Goal: Find specific page/section: Find specific page/section

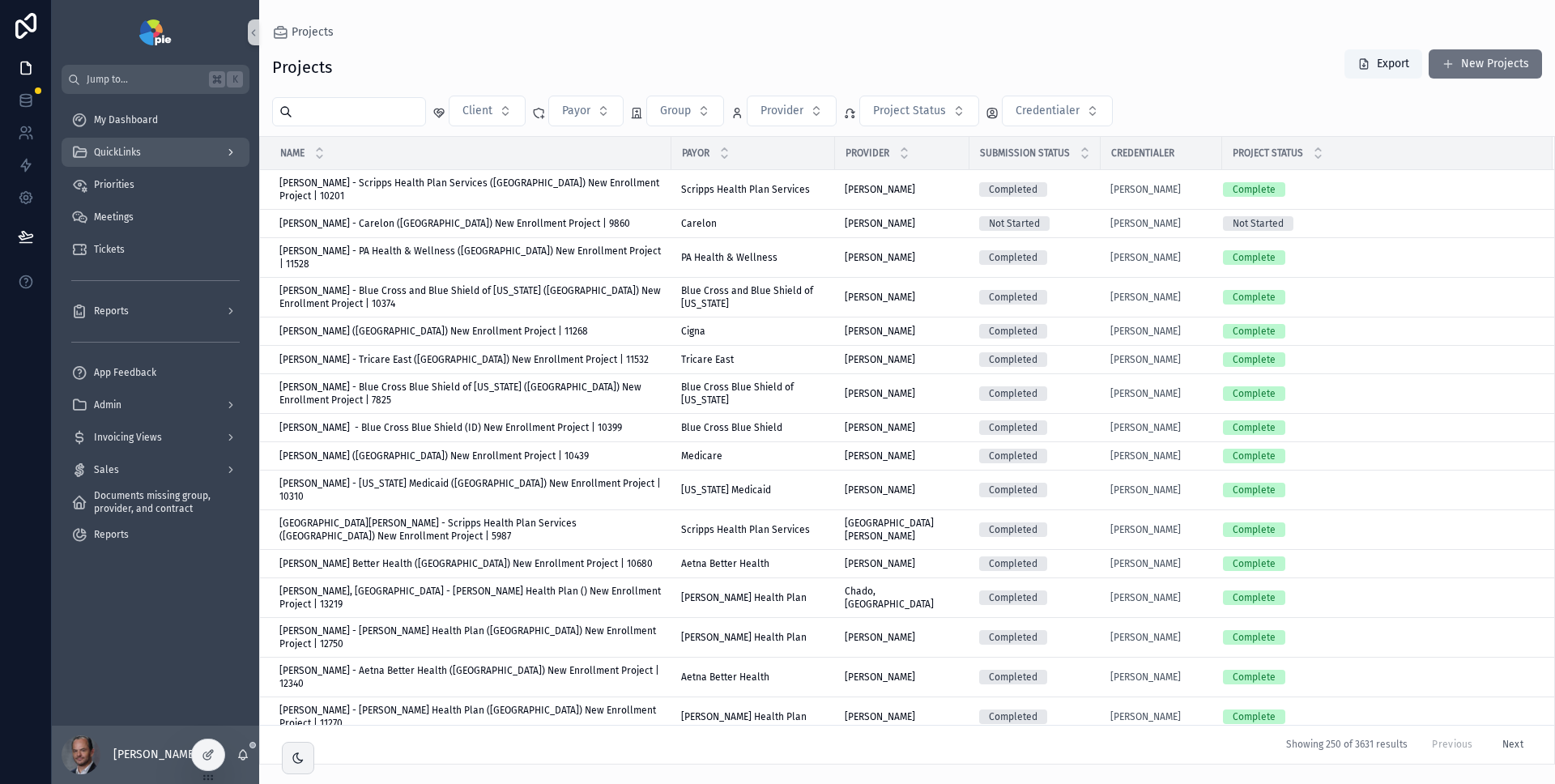
click at [157, 156] on div "QuickLinks" at bounding box center [155, 152] width 168 height 26
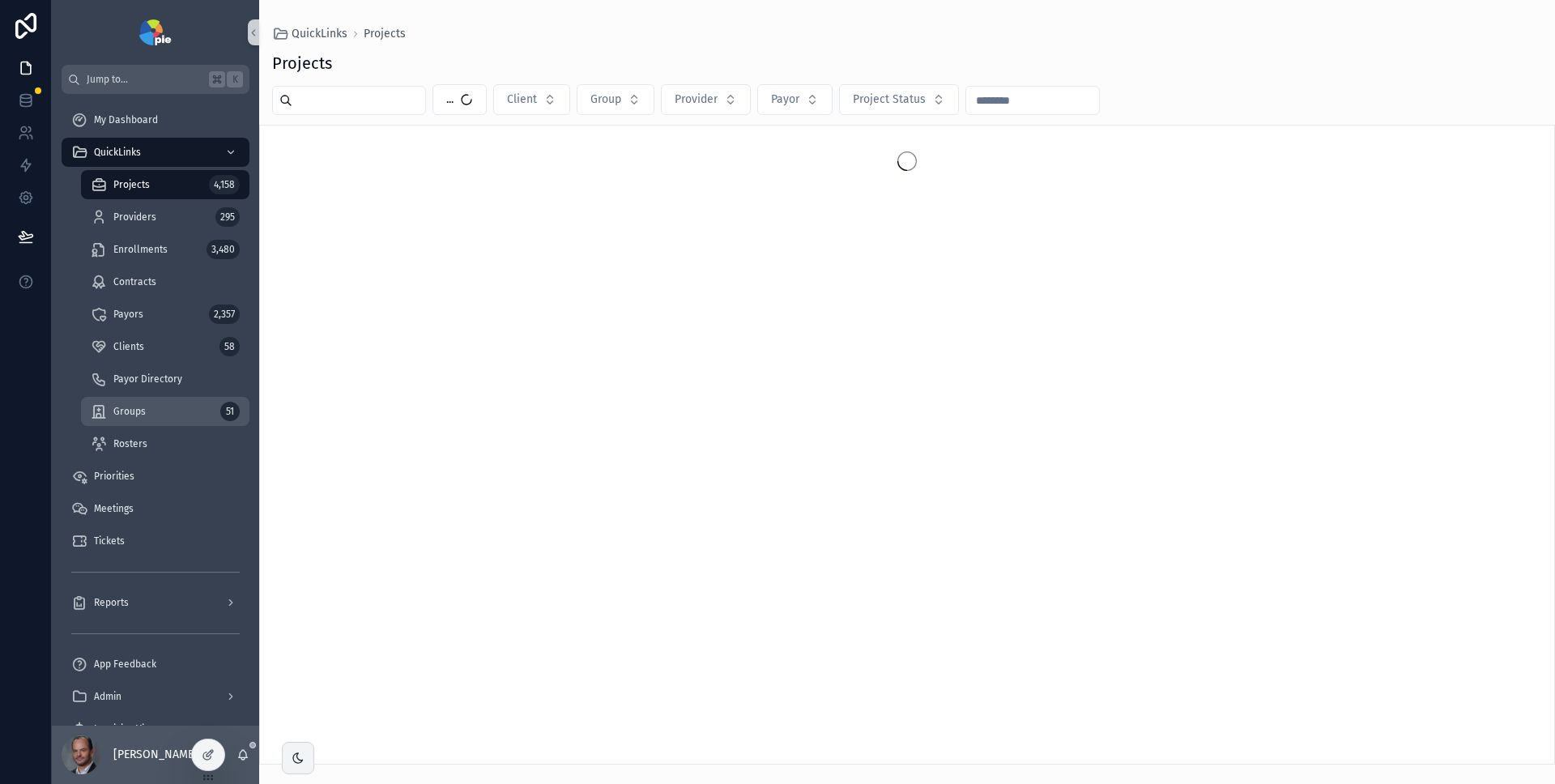
click at [138, 408] on span "Groups" at bounding box center [129, 411] width 32 height 13
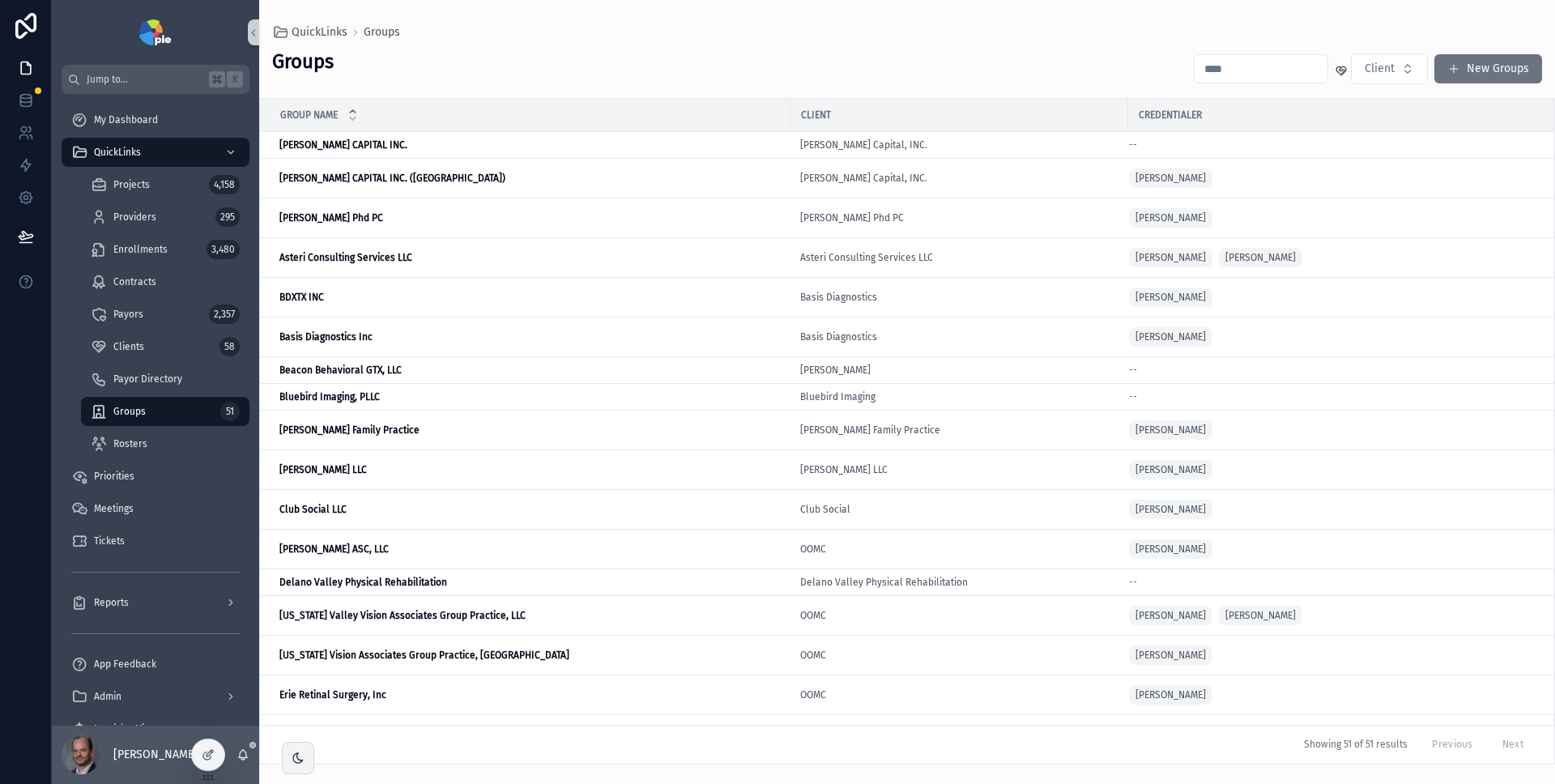
click at [1269, 68] on input "scrollable content" at bounding box center [1261, 69] width 133 height 23
type input "*****"
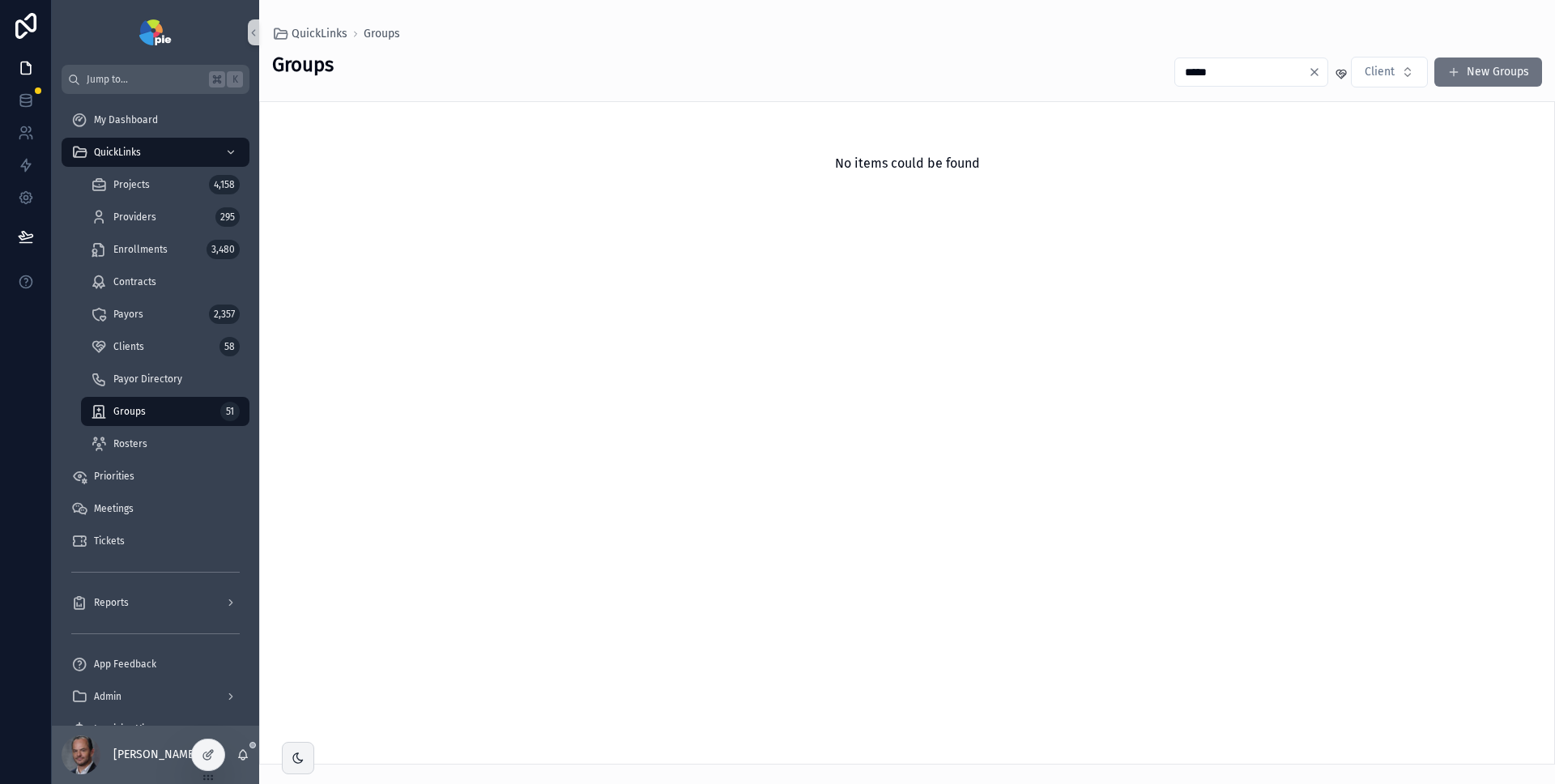
drag, startPoint x: 1247, startPoint y: 73, endPoint x: 1175, endPoint y: 67, distance: 71.5
click at [1175, 67] on input "*****" at bounding box center [1241, 72] width 133 height 23
type input "******"
click at [1239, 72] on input "******" at bounding box center [1241, 72] width 133 height 23
click at [1239, 71] on input "******" at bounding box center [1241, 72] width 133 height 23
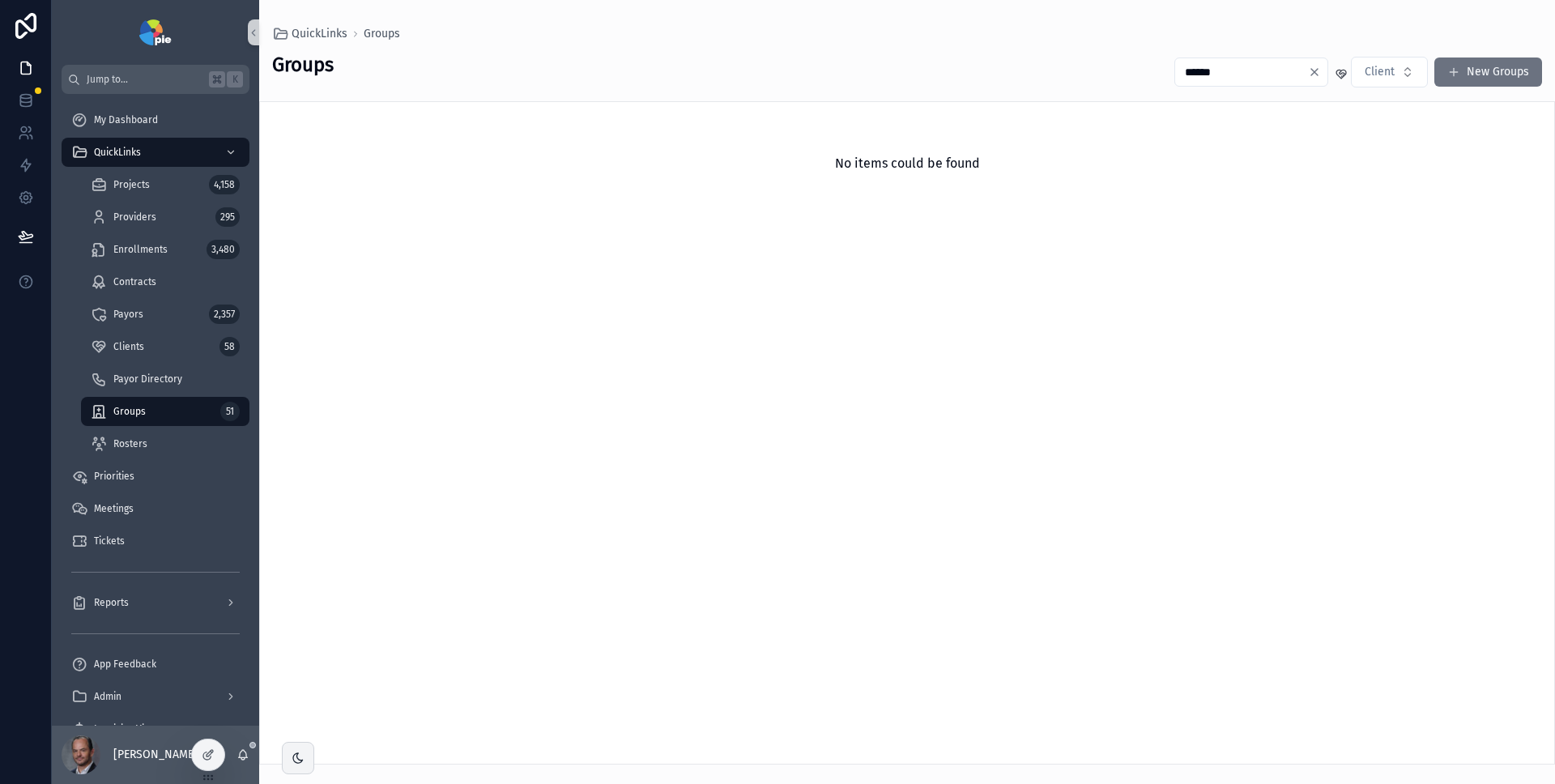
click at [1239, 71] on input "******" at bounding box center [1241, 72] width 133 height 23
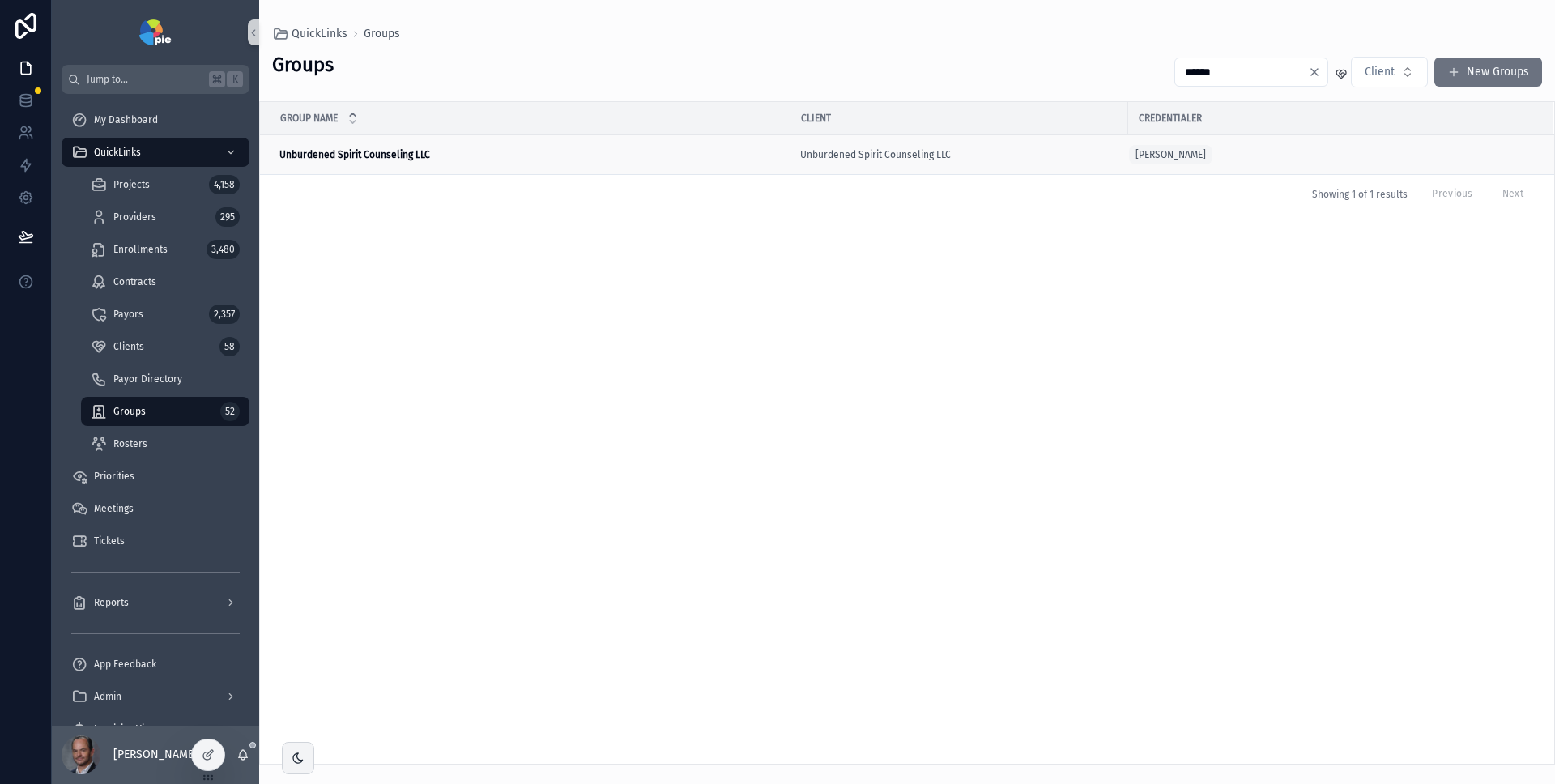
click at [373, 152] on strong "Unburdened Spirit Counseling LLC" at bounding box center [354, 154] width 151 height 11
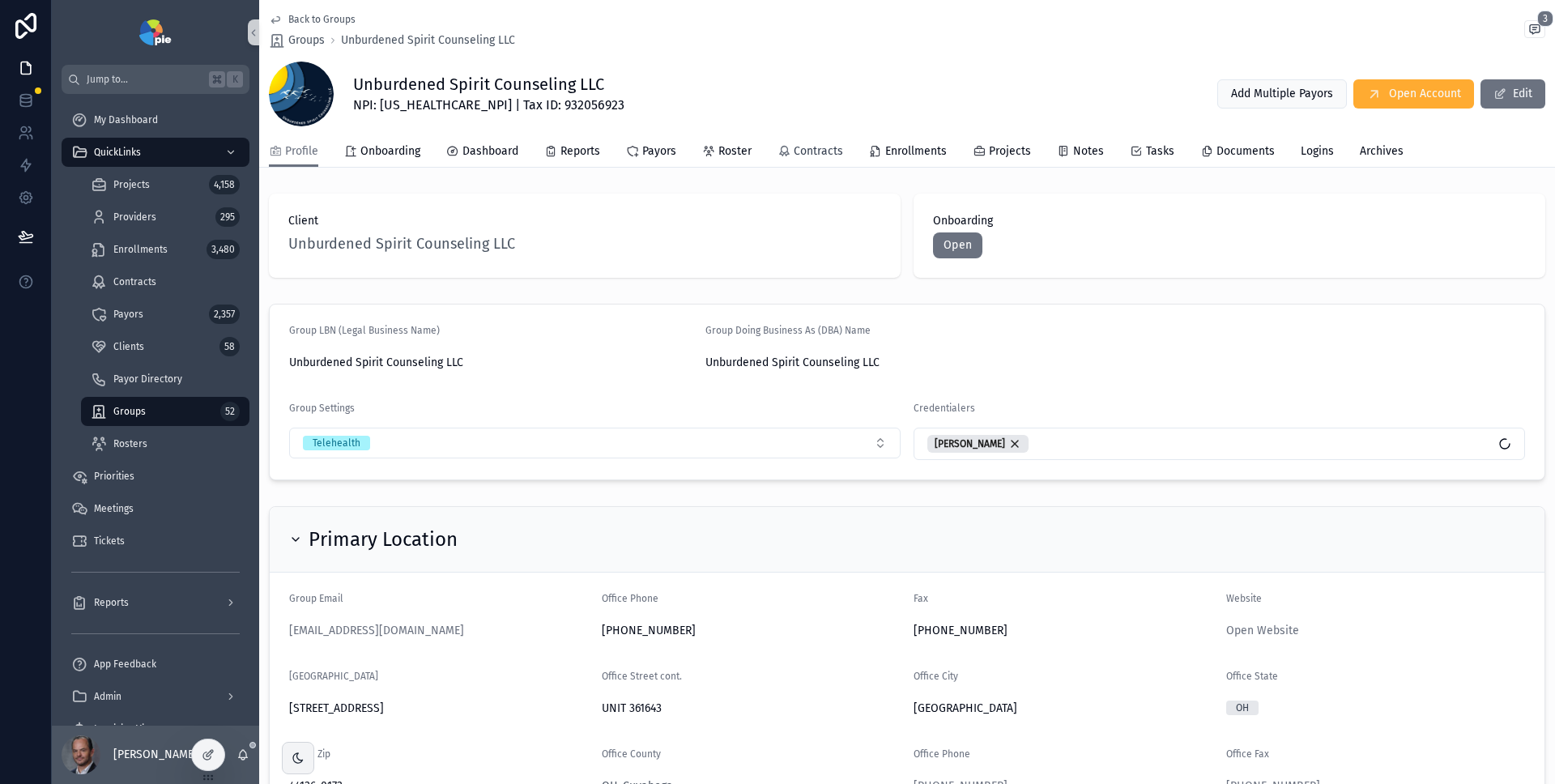
click at [813, 149] on span "Contracts" at bounding box center [818, 151] width 49 height 16
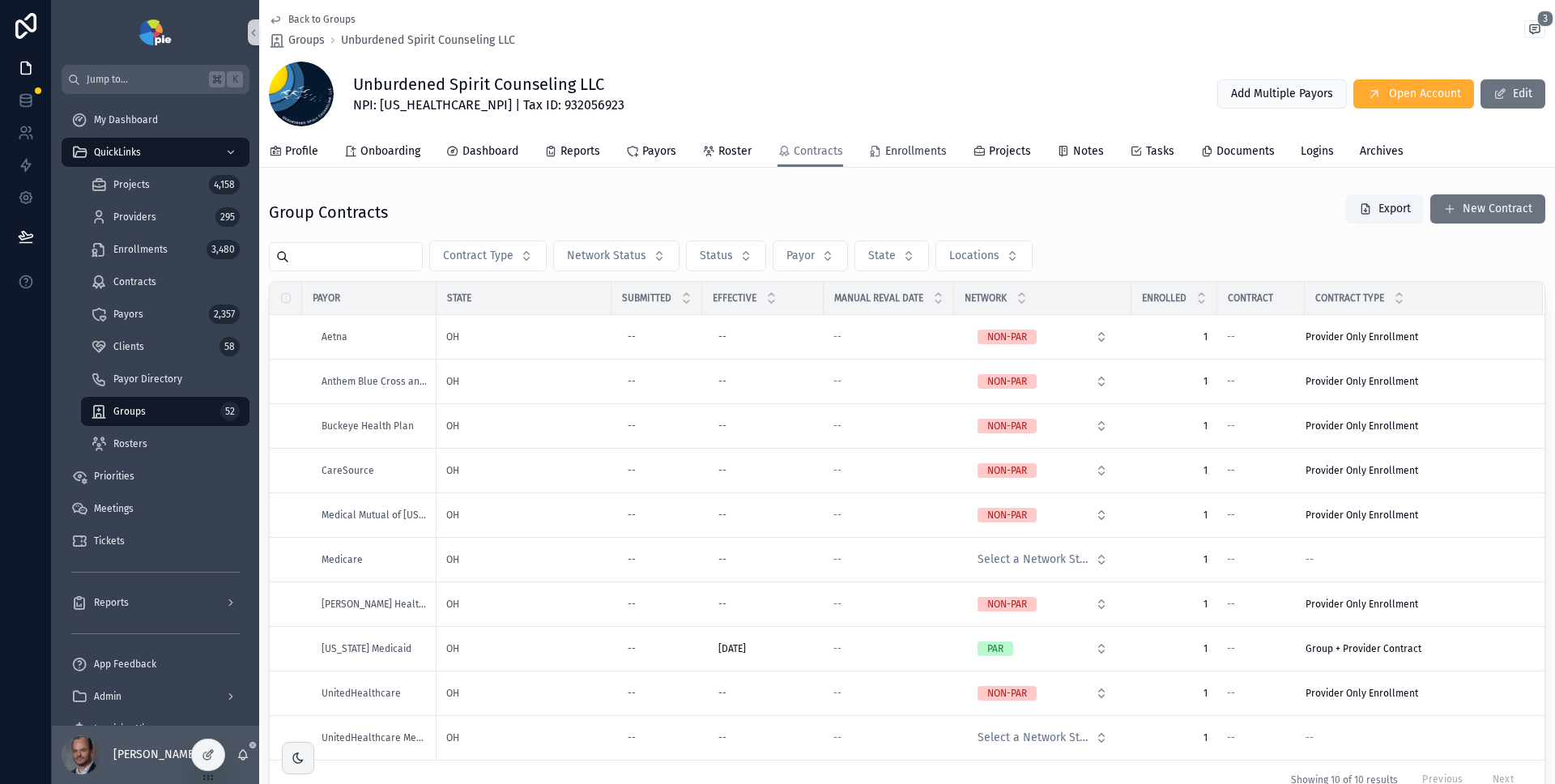
click at [885, 152] on span "Enrollments" at bounding box center [916, 151] width 62 height 16
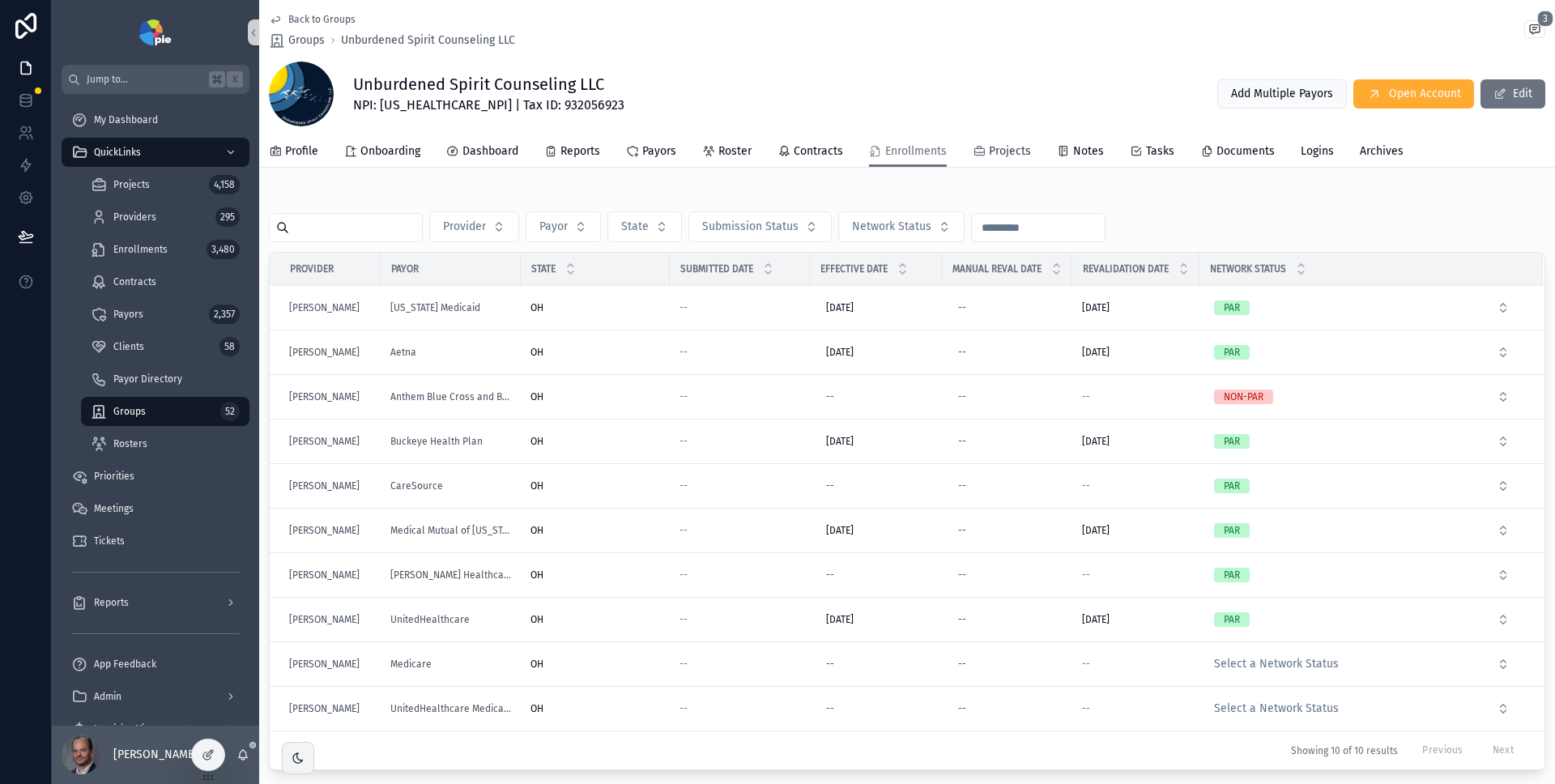
click at [998, 147] on span "Projects" at bounding box center [1010, 151] width 42 height 16
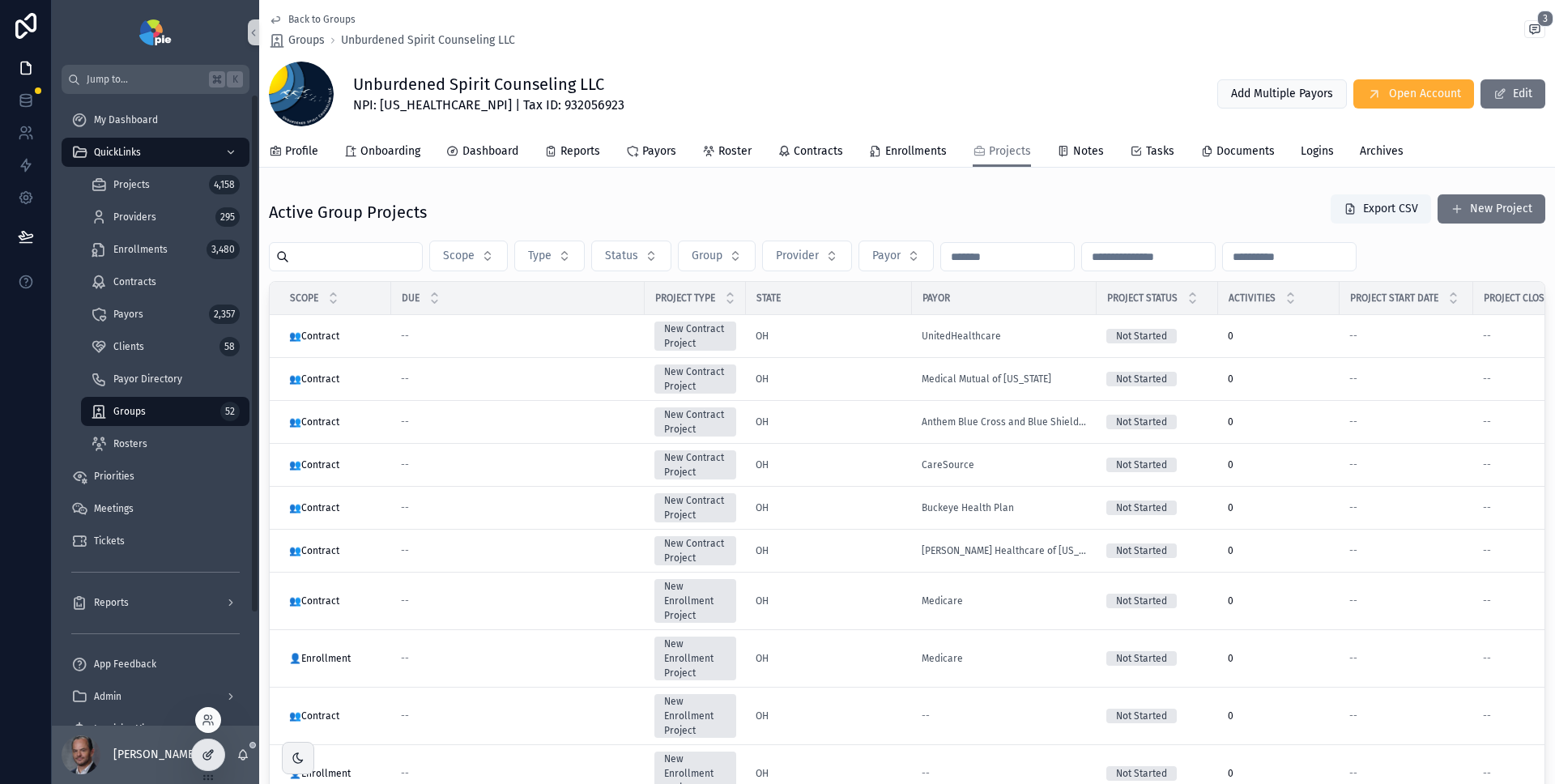
click at [207, 755] on icon at bounding box center [208, 754] width 13 height 13
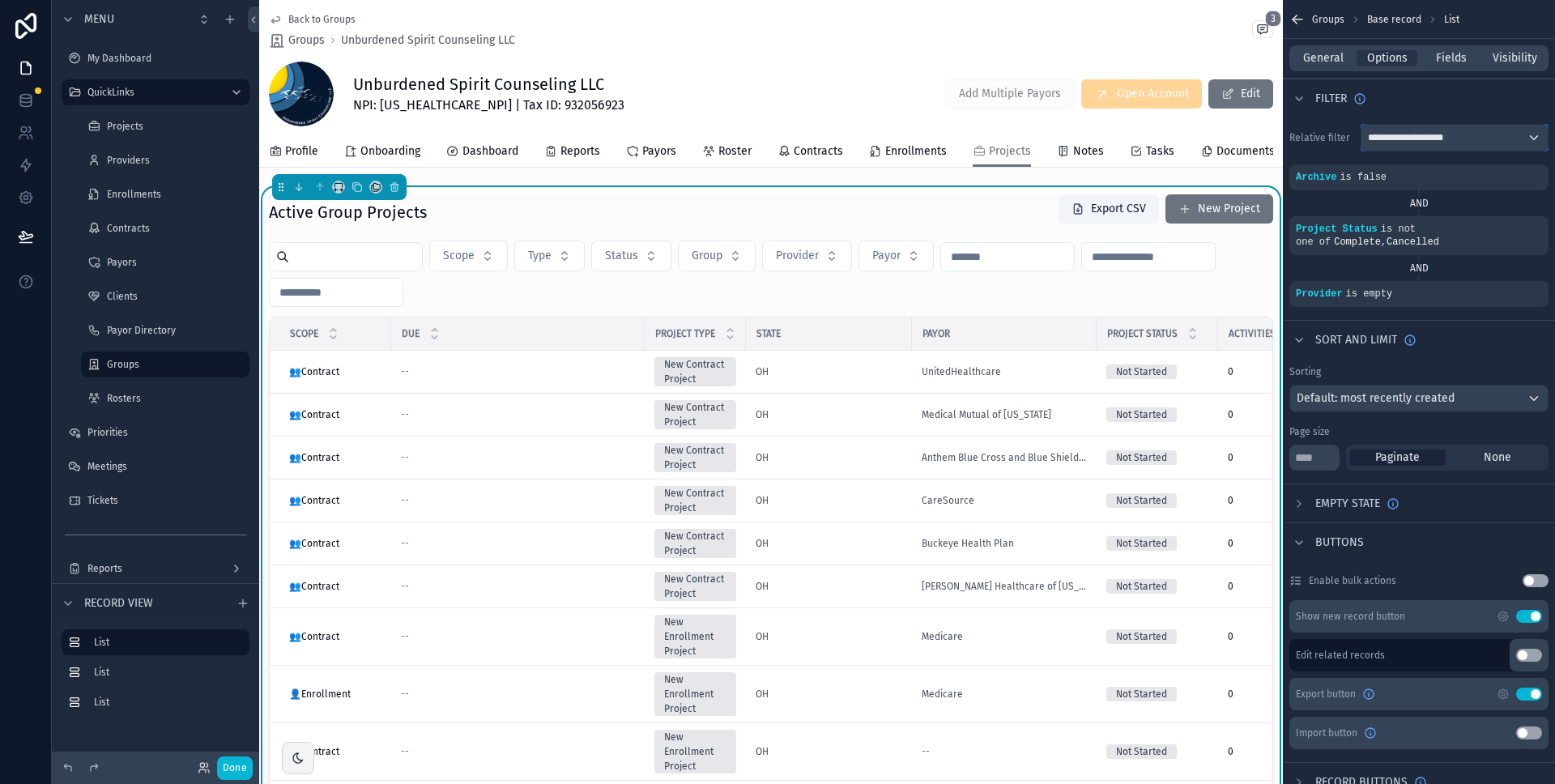
click at [1432, 135] on span "**********" at bounding box center [1409, 137] width 82 height 13
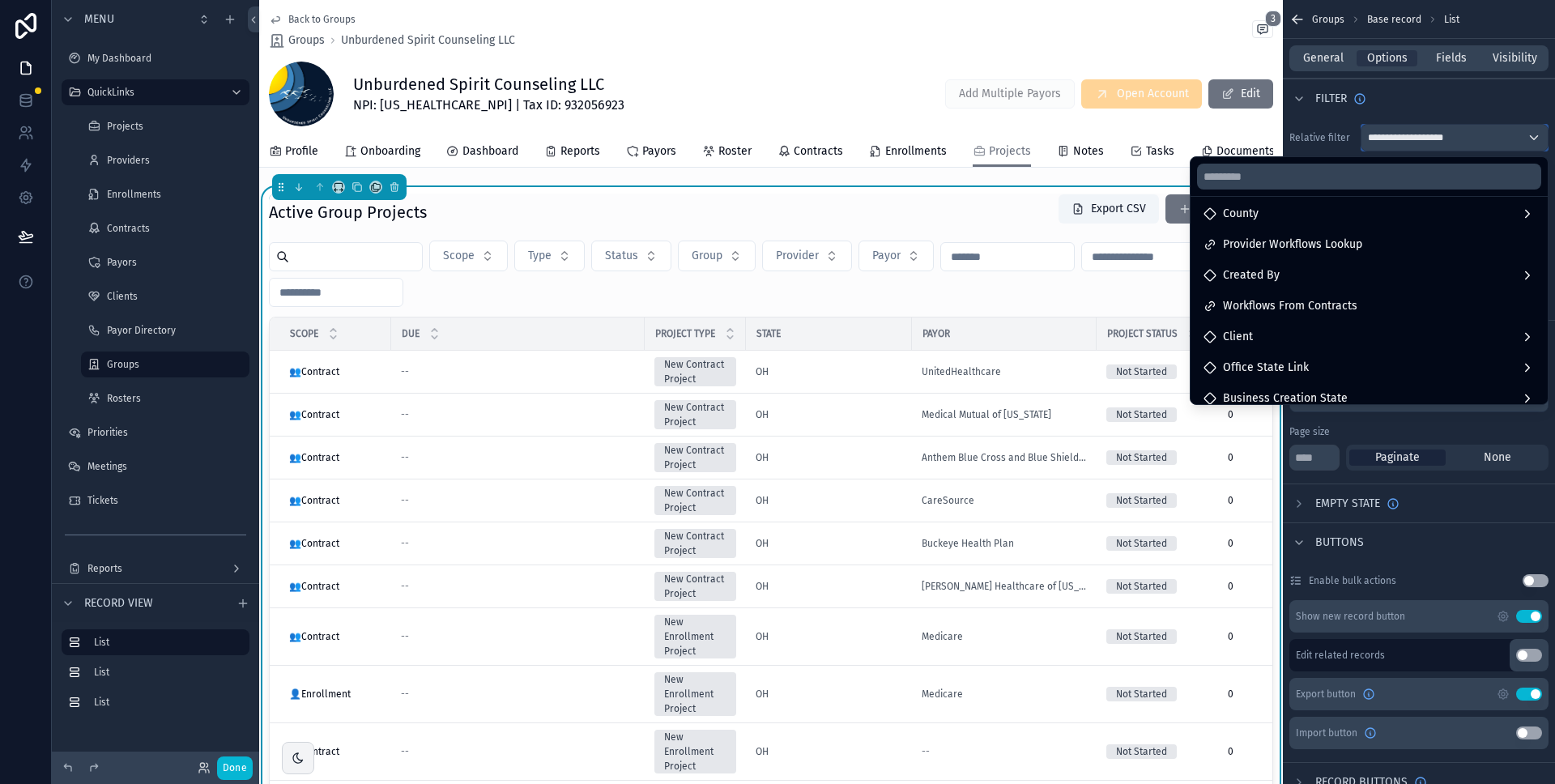
scroll to position [232, 0]
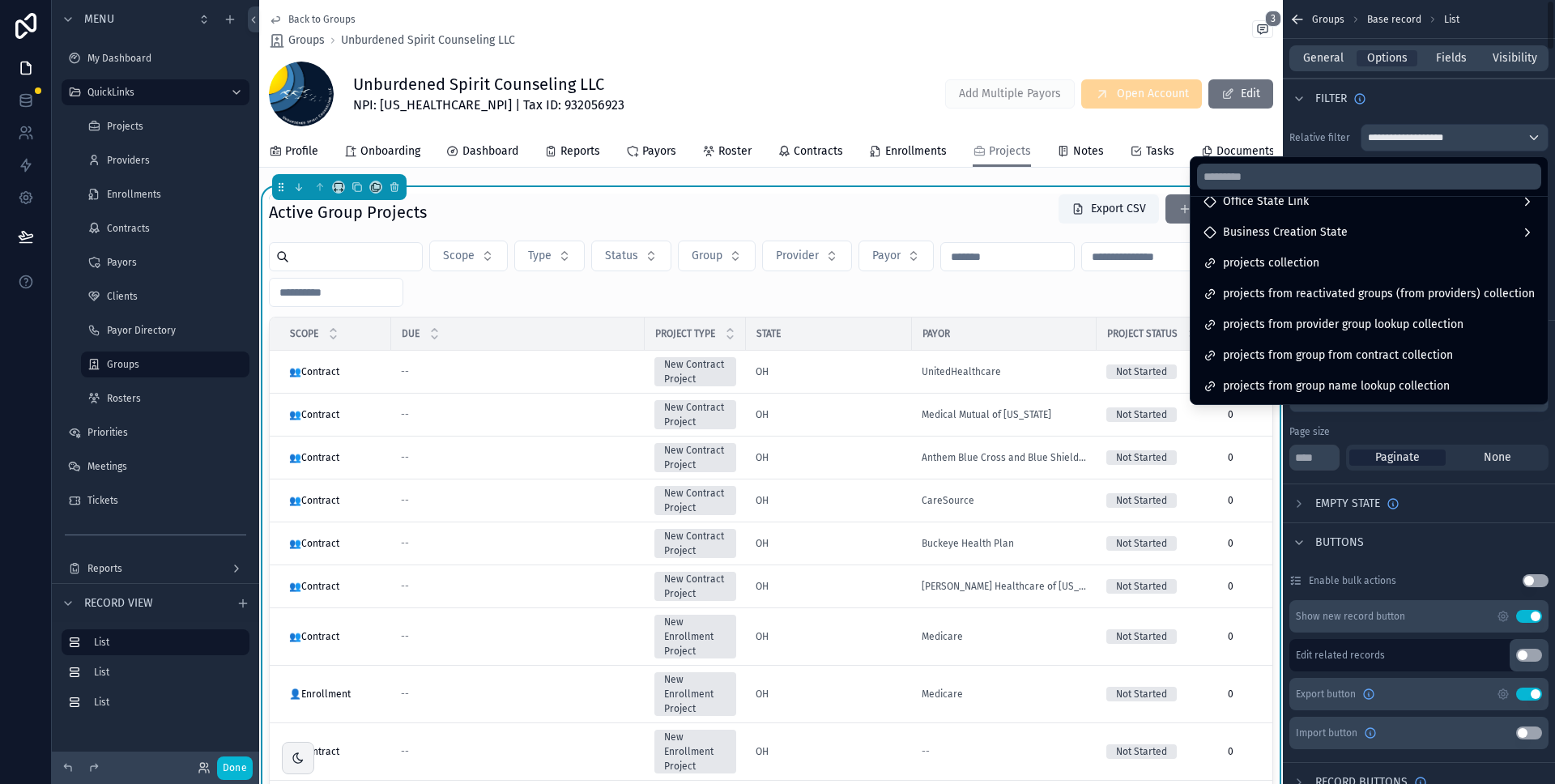
click at [1424, 101] on div "scrollable content" at bounding box center [777, 392] width 1555 height 784
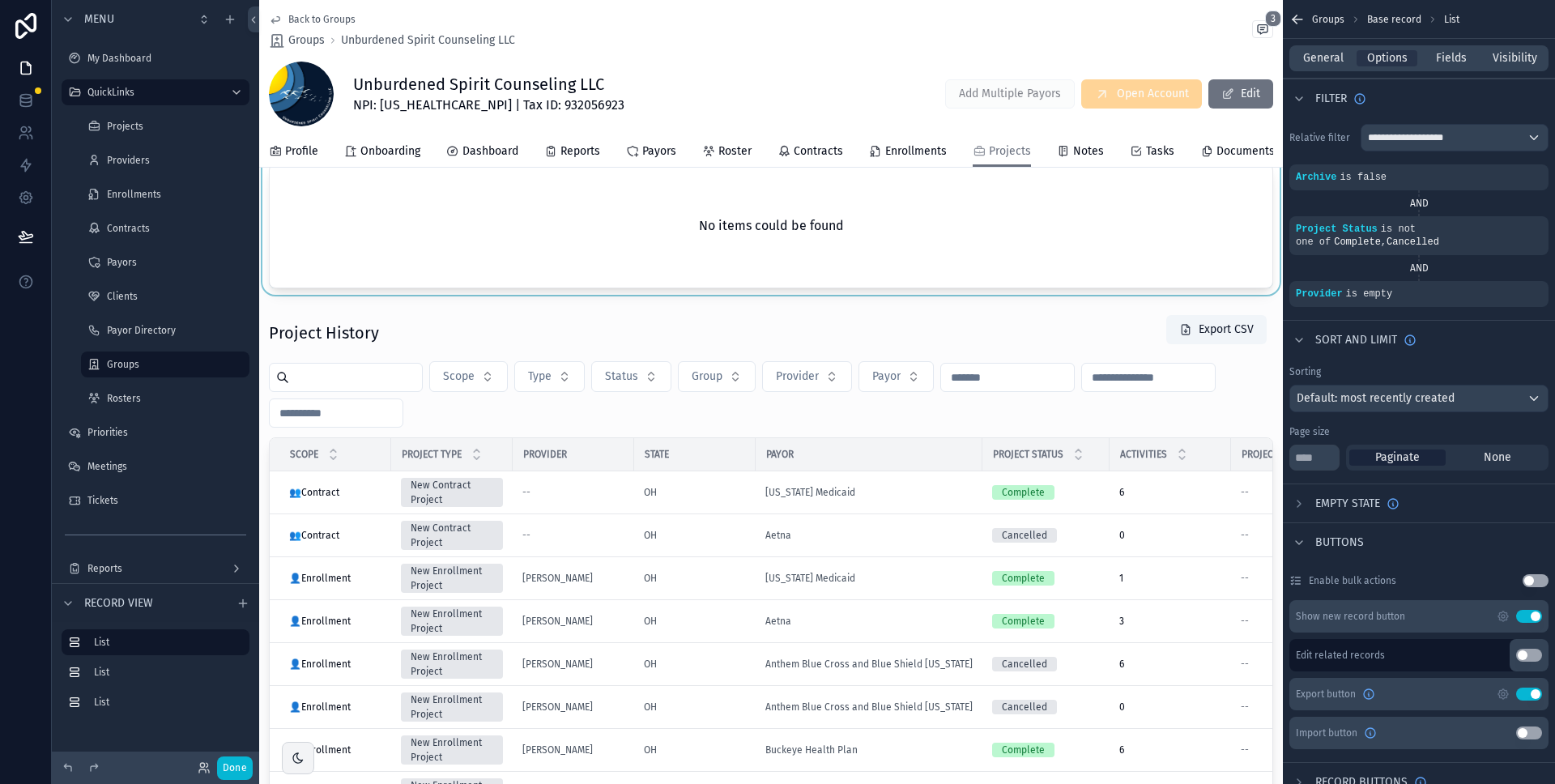
scroll to position [873, 0]
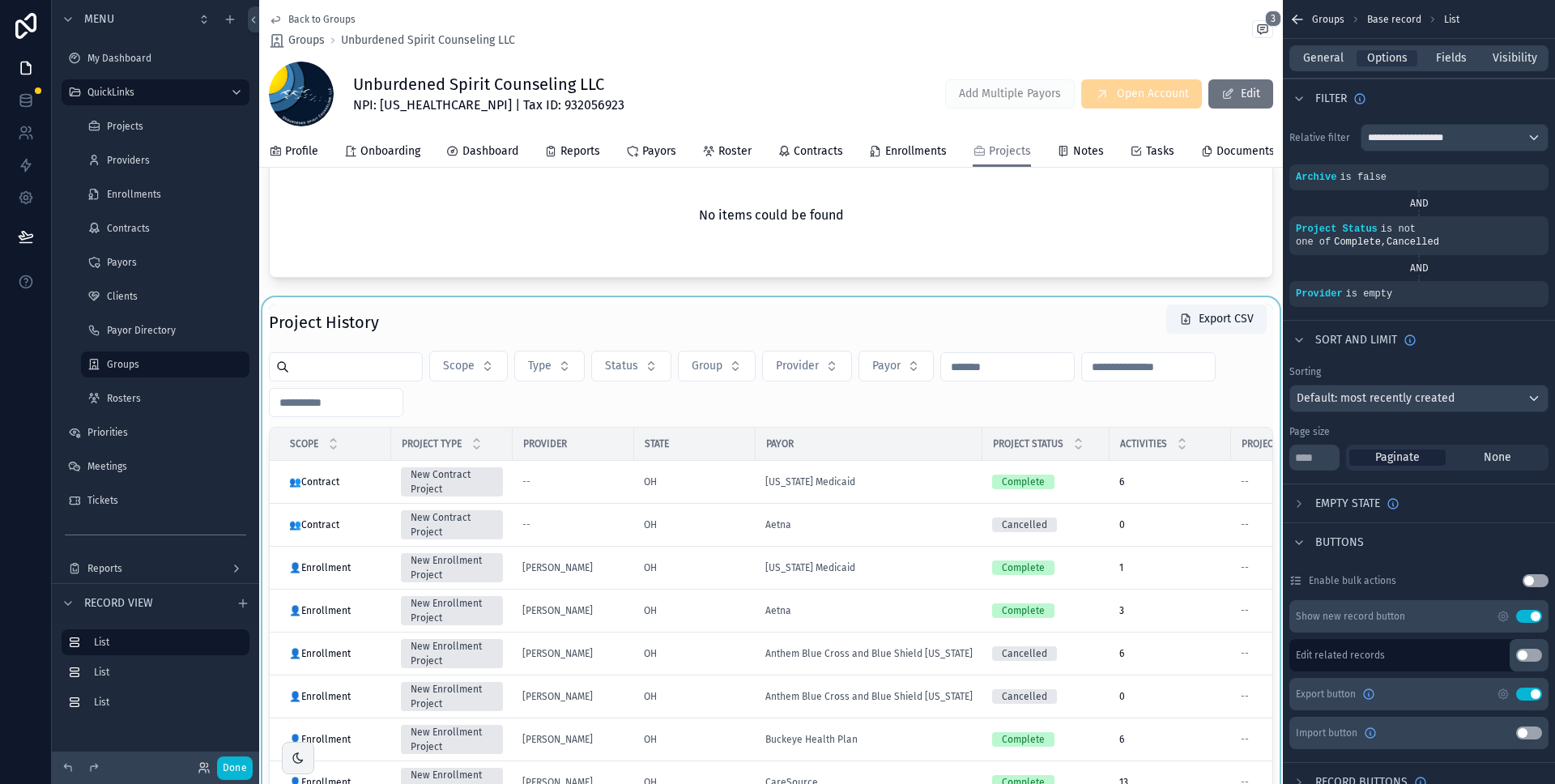
click at [999, 355] on div "scrollable content" at bounding box center [771, 637] width 1024 height 681
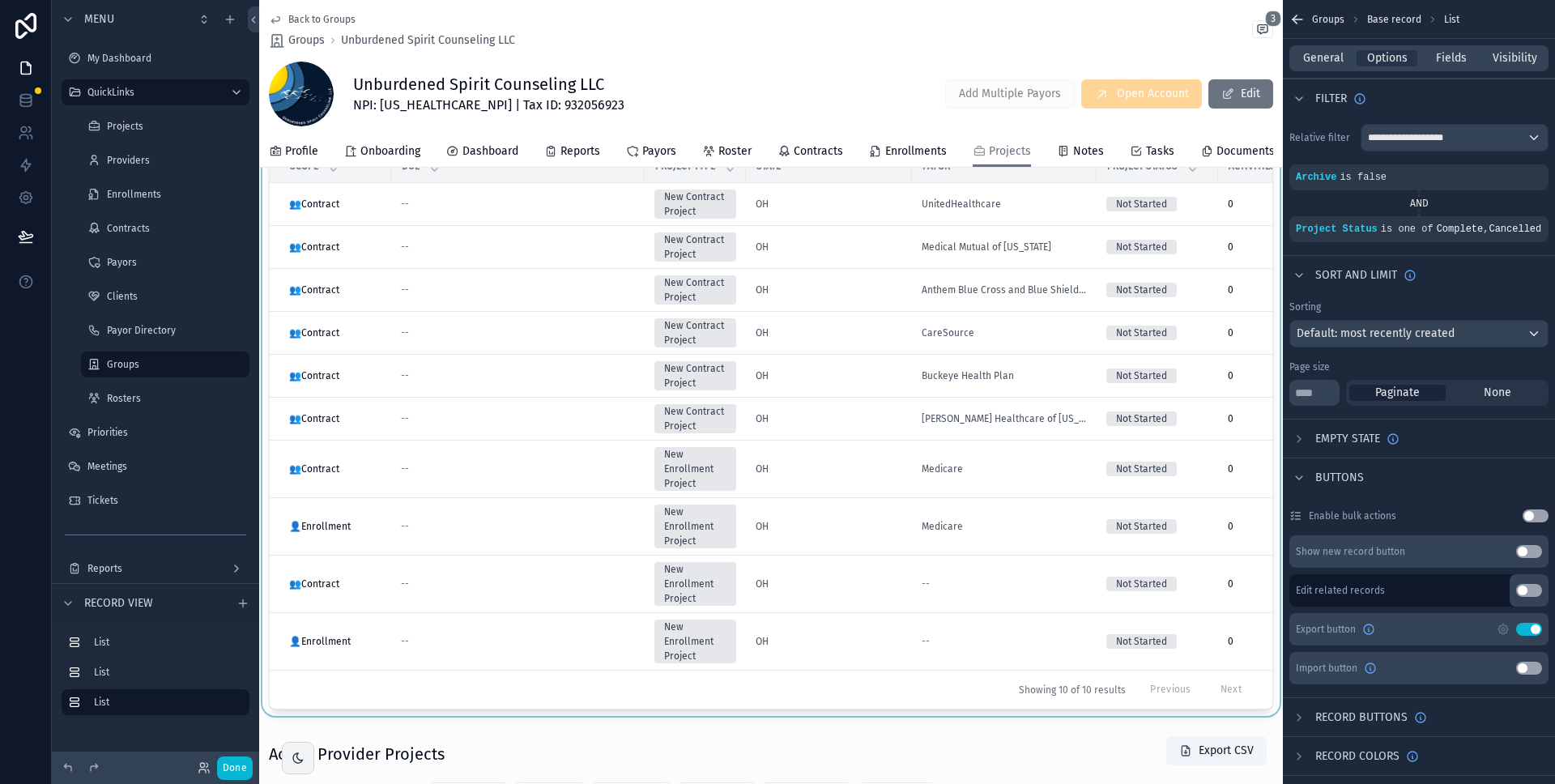
scroll to position [0, 0]
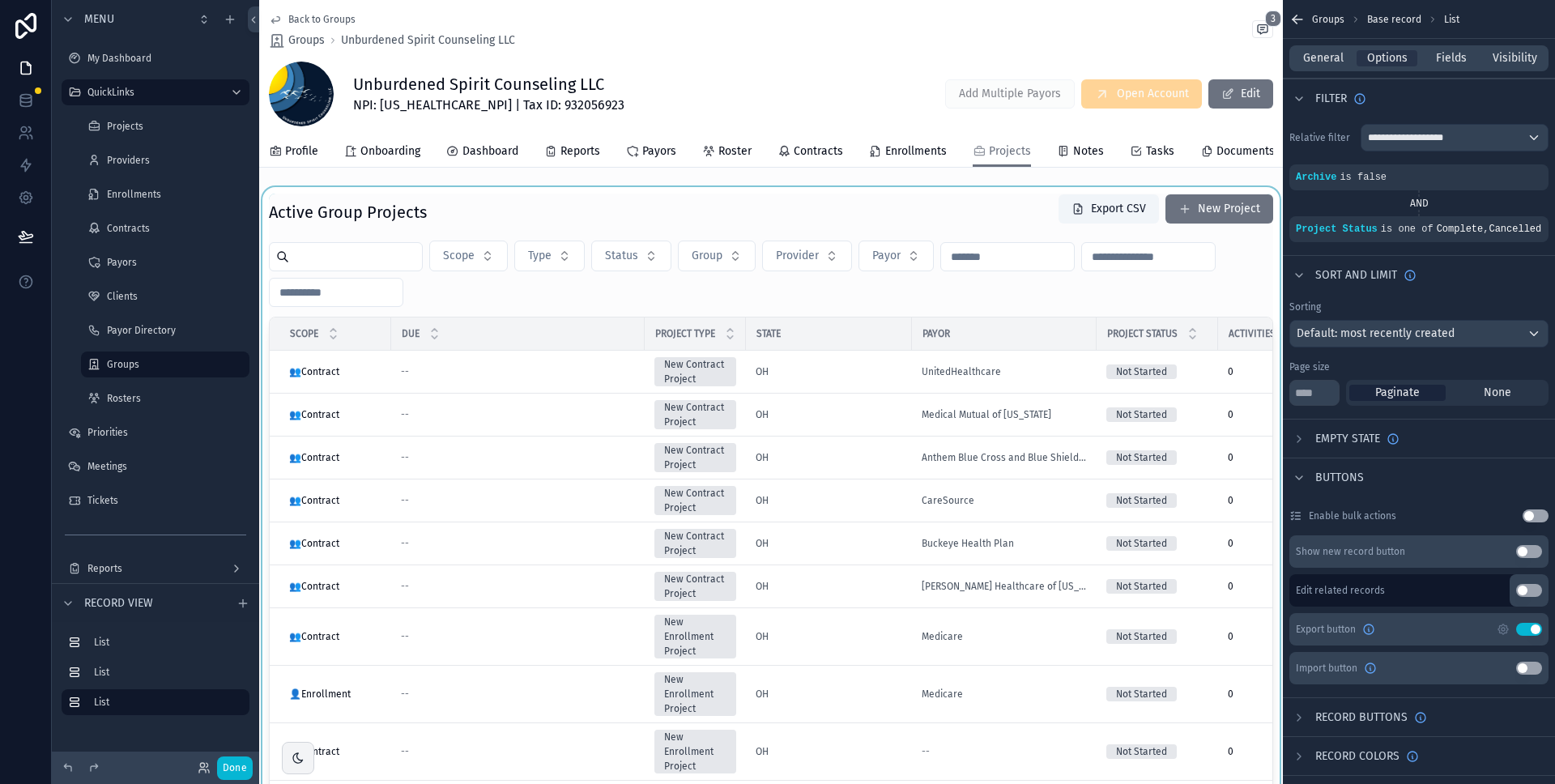
click at [973, 227] on div "scrollable content" at bounding box center [771, 535] width 1024 height 697
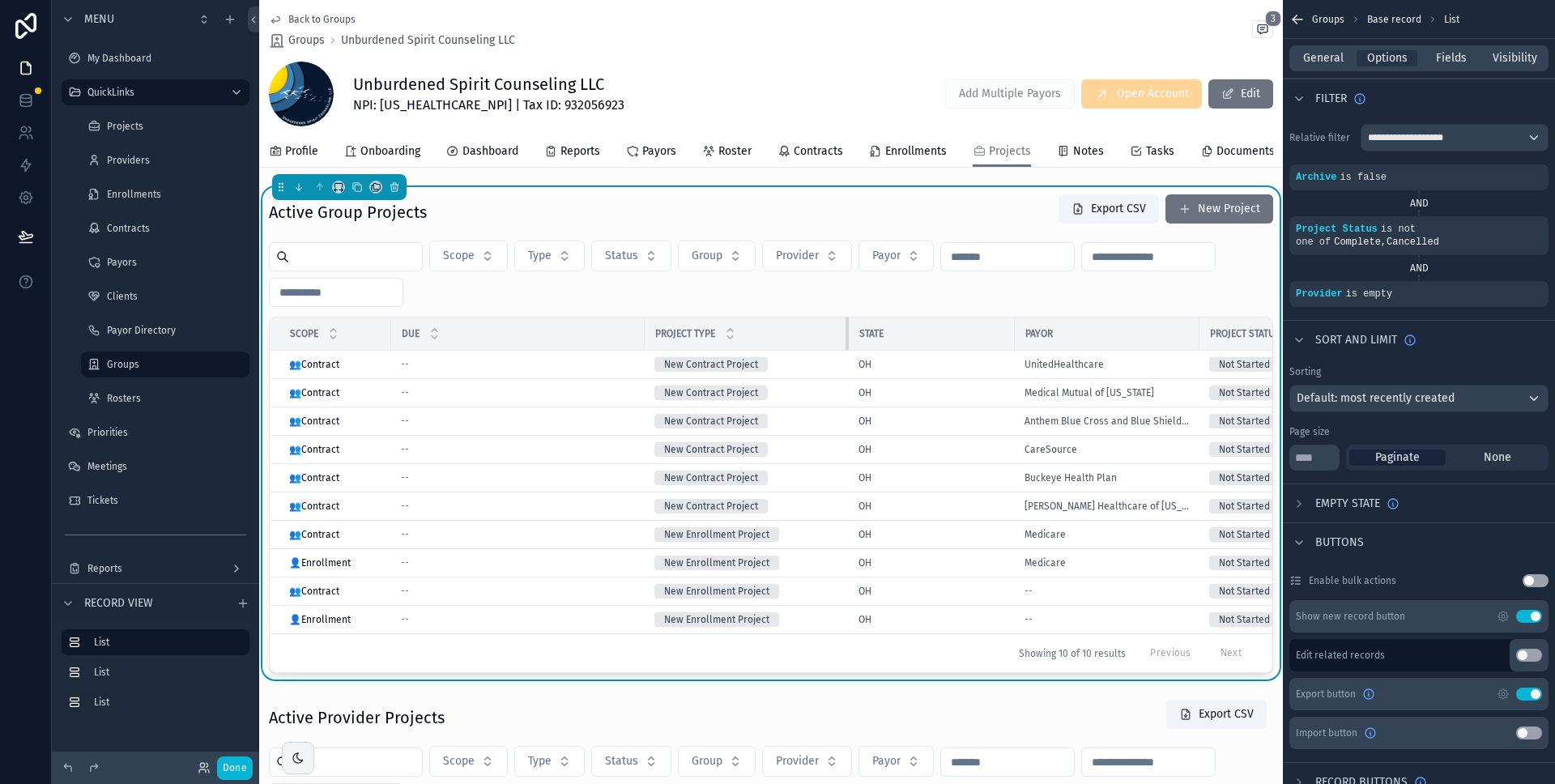
drag, startPoint x: 744, startPoint y: 341, endPoint x: 881, endPoint y: 342, distance: 136.1
click at [881, 342] on tr "Scope Due Project Type State Payor Project Status Activities Project Start Date…" at bounding box center [1055, 334] width 1571 height 33
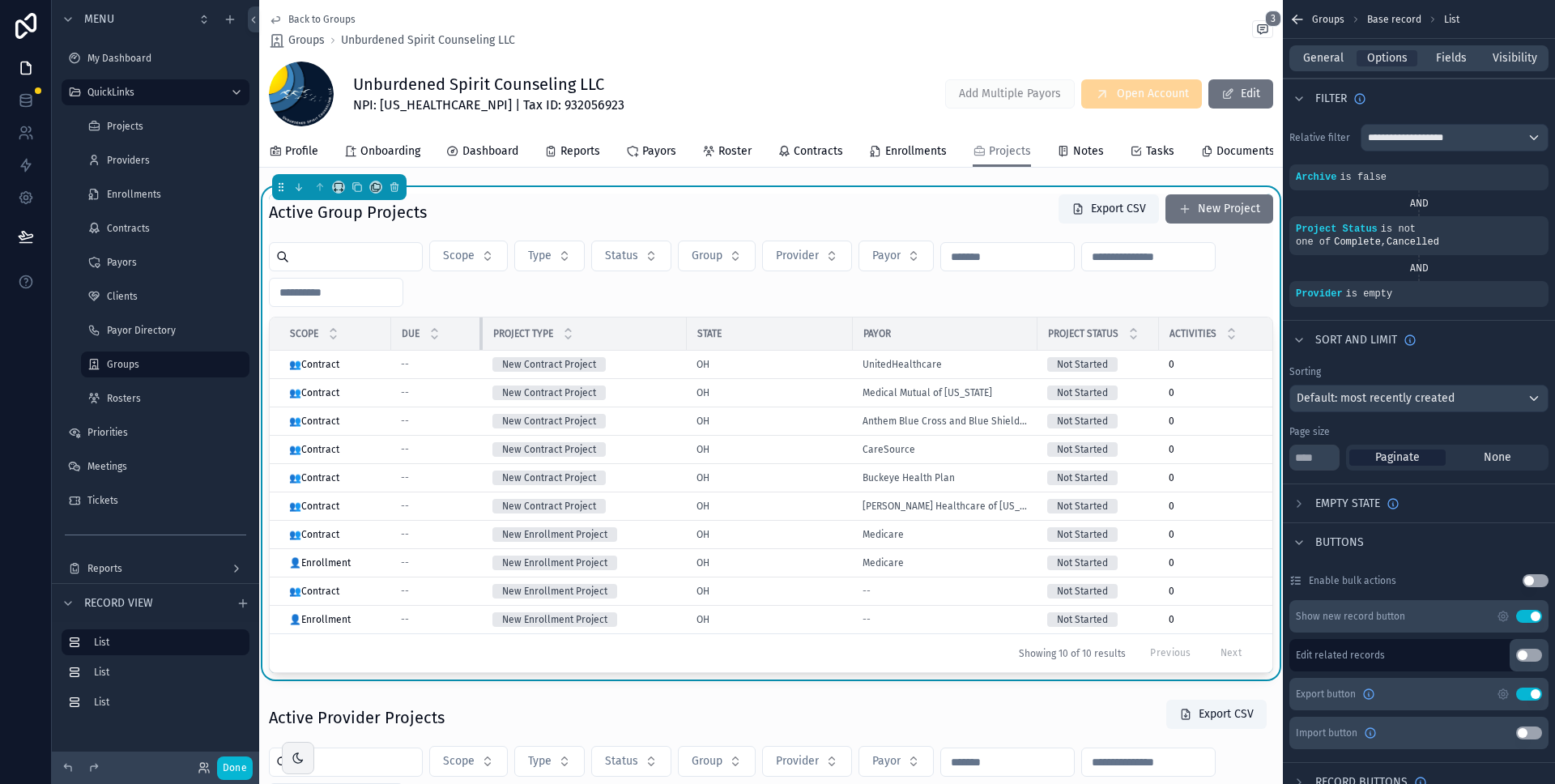
drag, startPoint x: 641, startPoint y: 343, endPoint x: 479, endPoint y: 346, distance: 162.0
click at [480, 346] on div "scrollable content" at bounding box center [483, 334] width 6 height 32
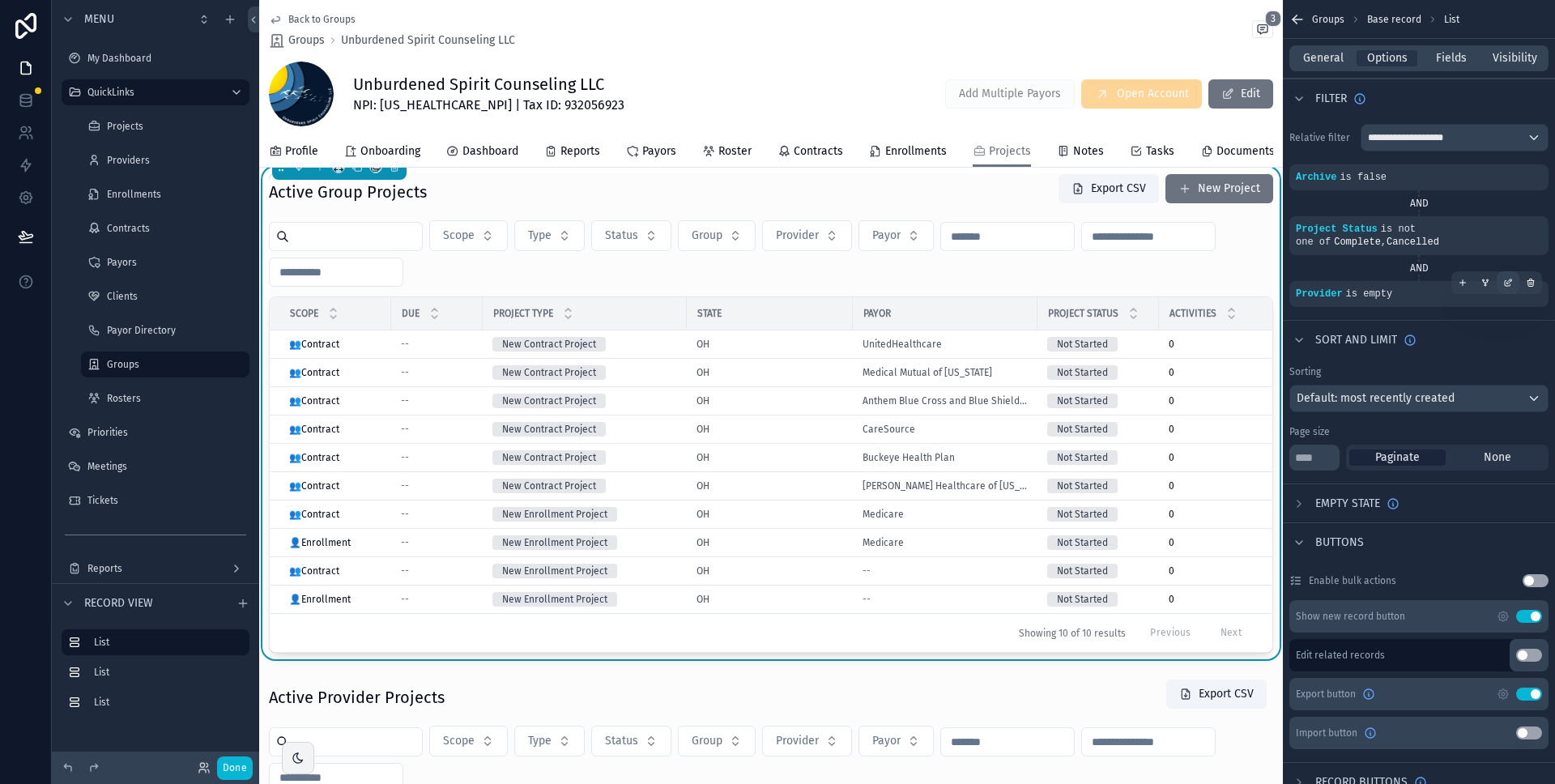
click at [1510, 280] on icon "scrollable content" at bounding box center [1508, 283] width 10 height 10
click at [1172, 288] on div "Provider" at bounding box center [1147, 286] width 88 height 26
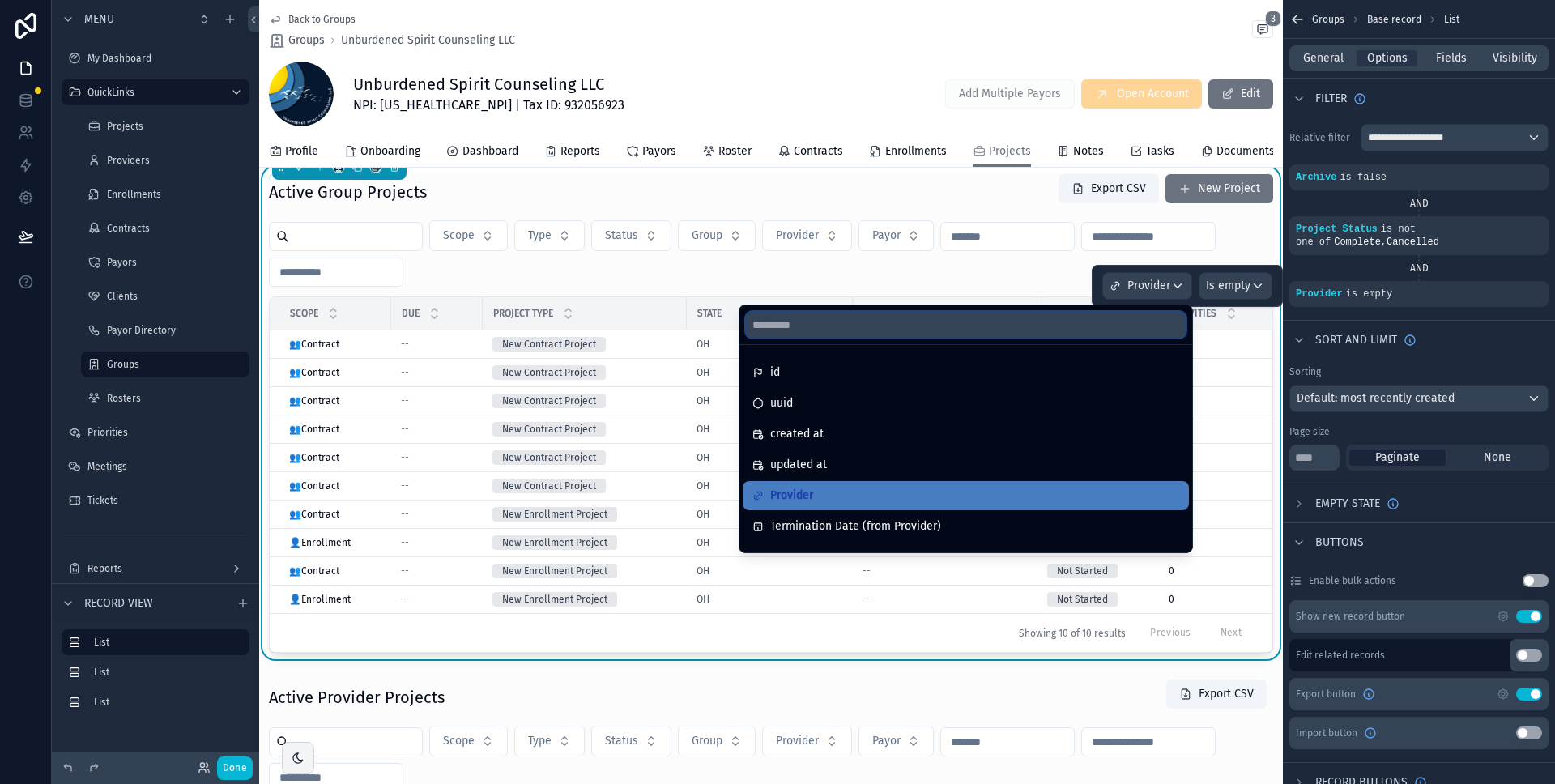
click at [782, 334] on input "text" at bounding box center [966, 325] width 440 height 26
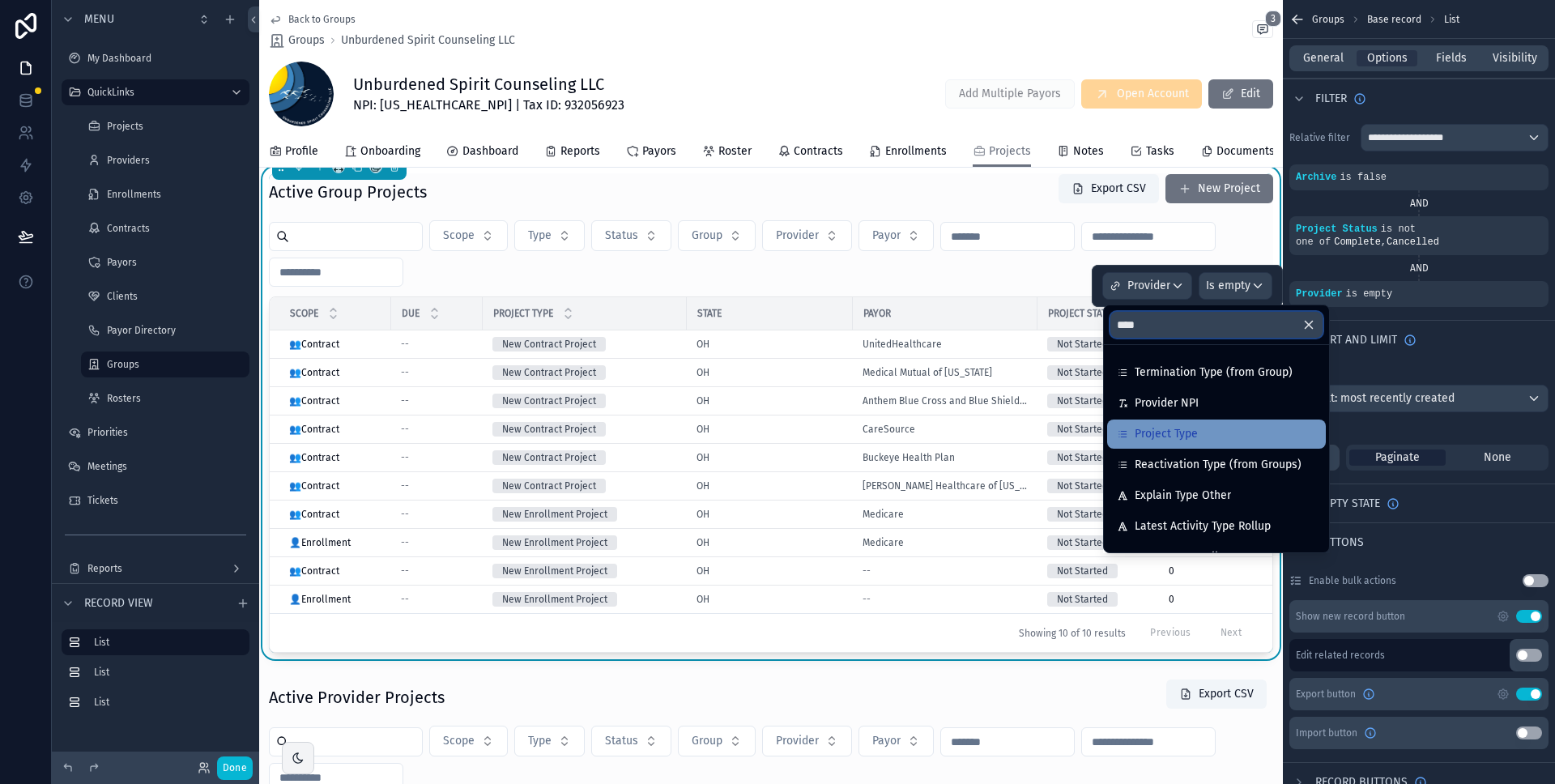
type input "****"
click at [1147, 437] on span "Project Type" at bounding box center [1166, 433] width 63 height 19
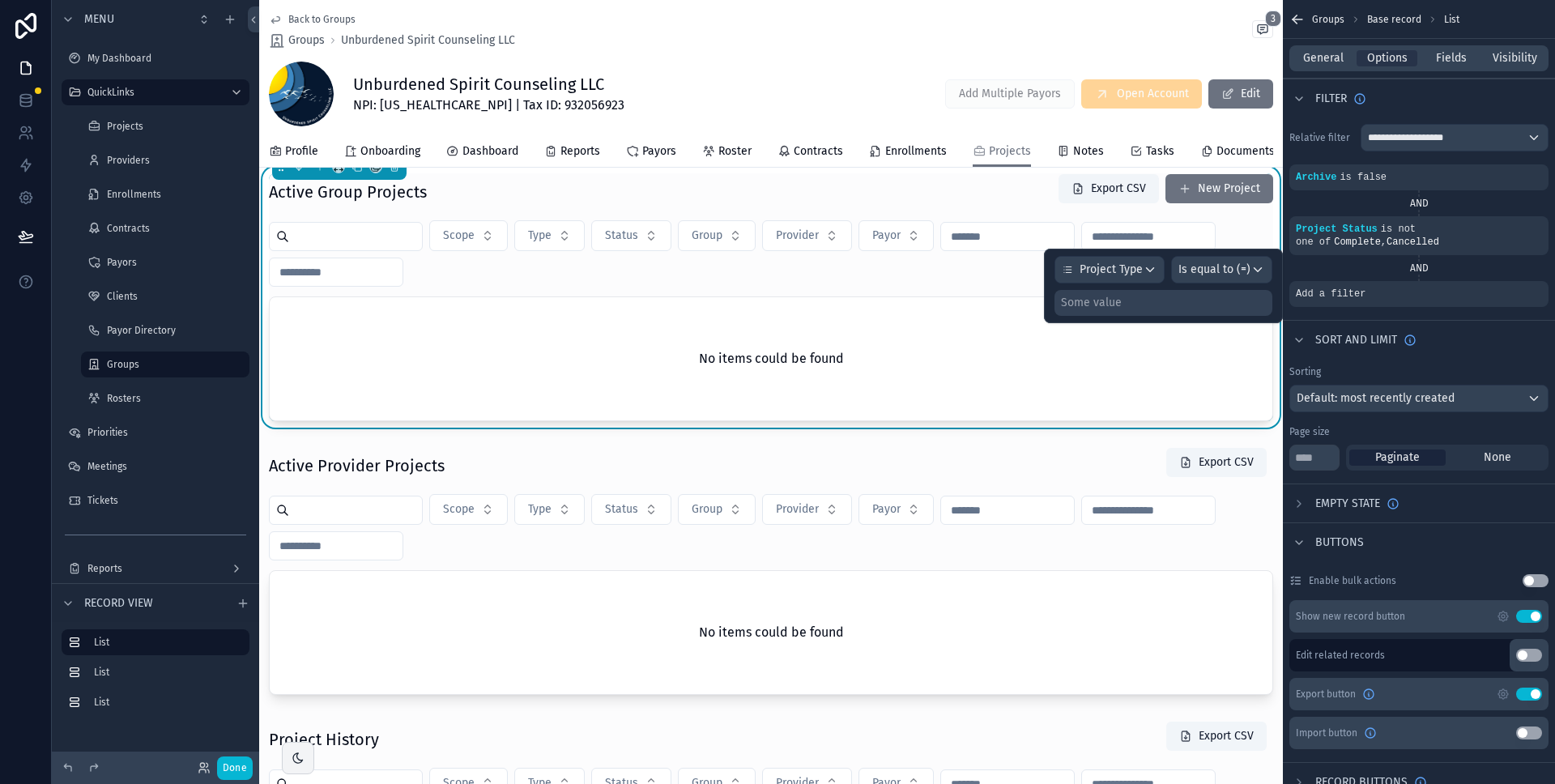
click at [1202, 301] on div "Some value" at bounding box center [1164, 303] width 218 height 26
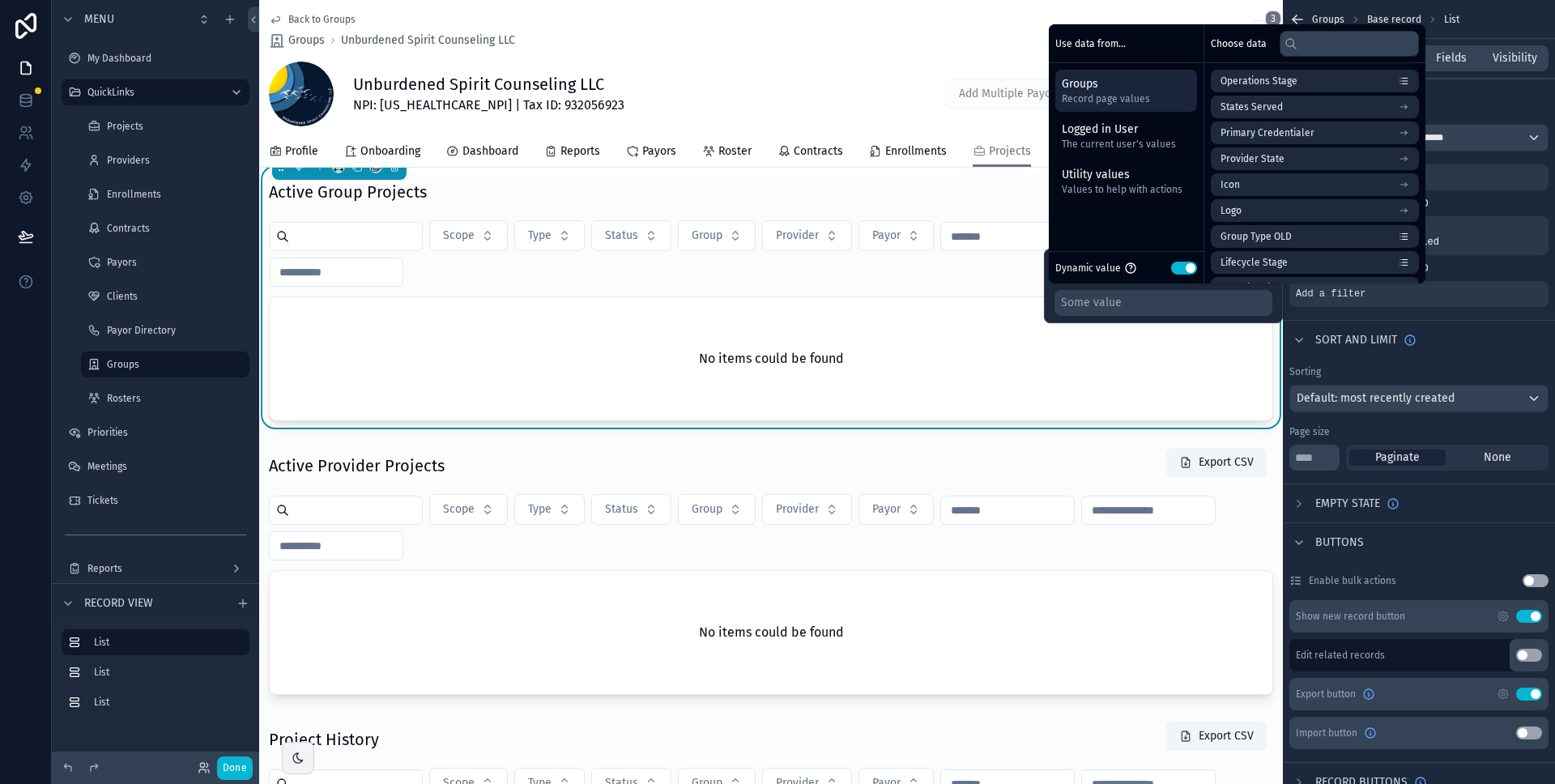
click at [1192, 268] on button "Use setting" at bounding box center [1184, 268] width 26 height 13
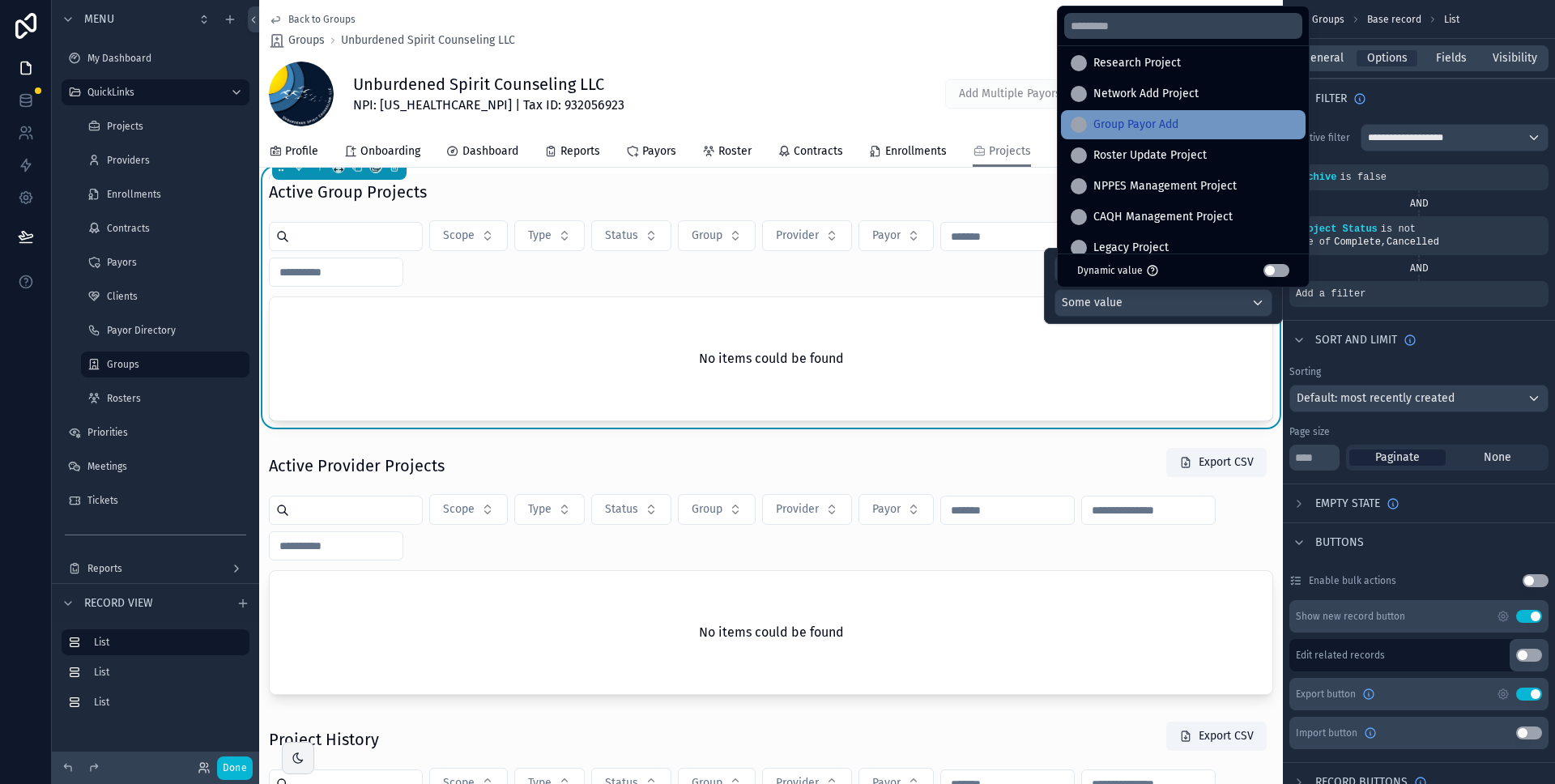
scroll to position [17, 0]
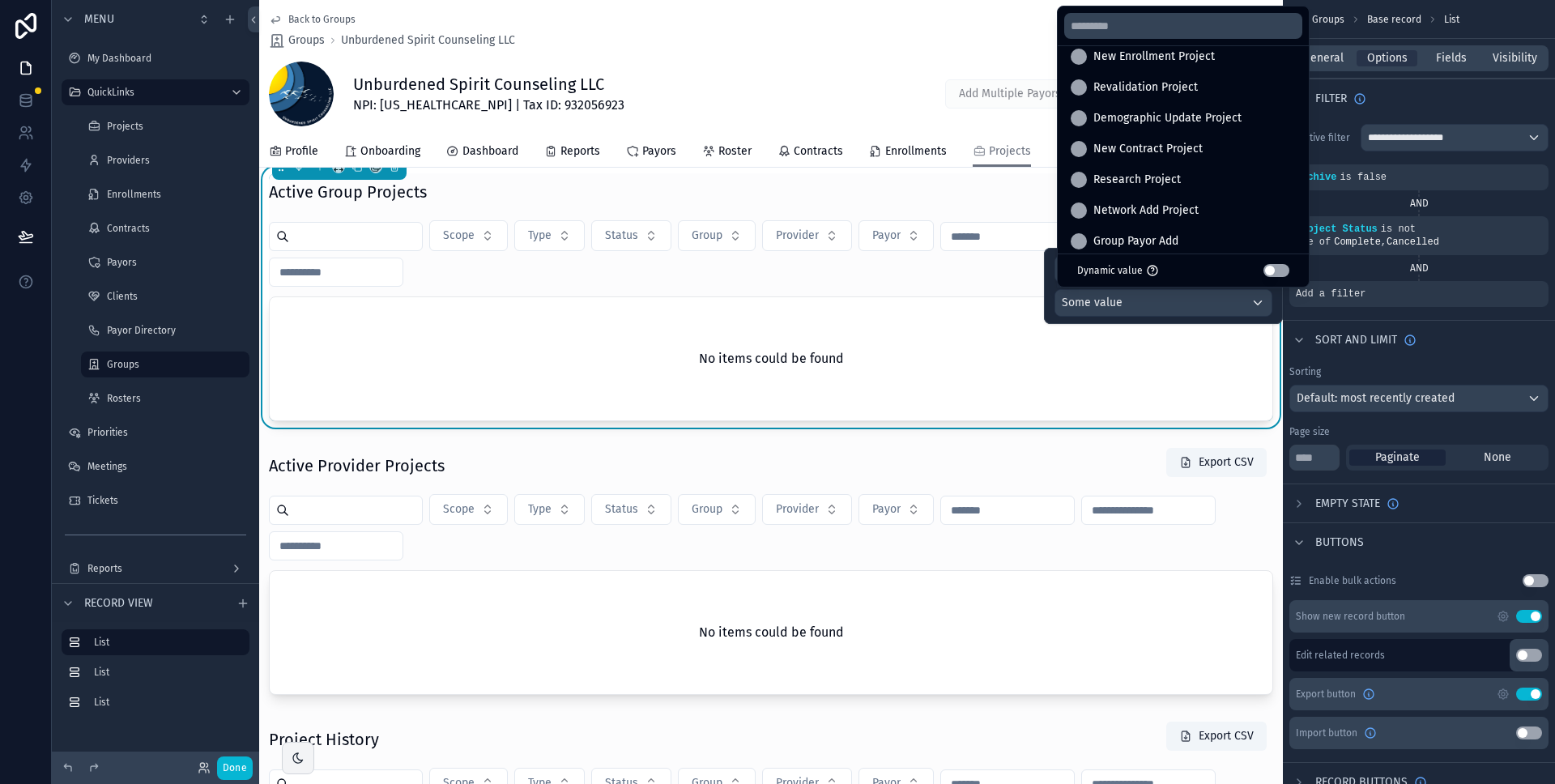
click at [1157, 306] on div at bounding box center [1163, 286] width 239 height 76
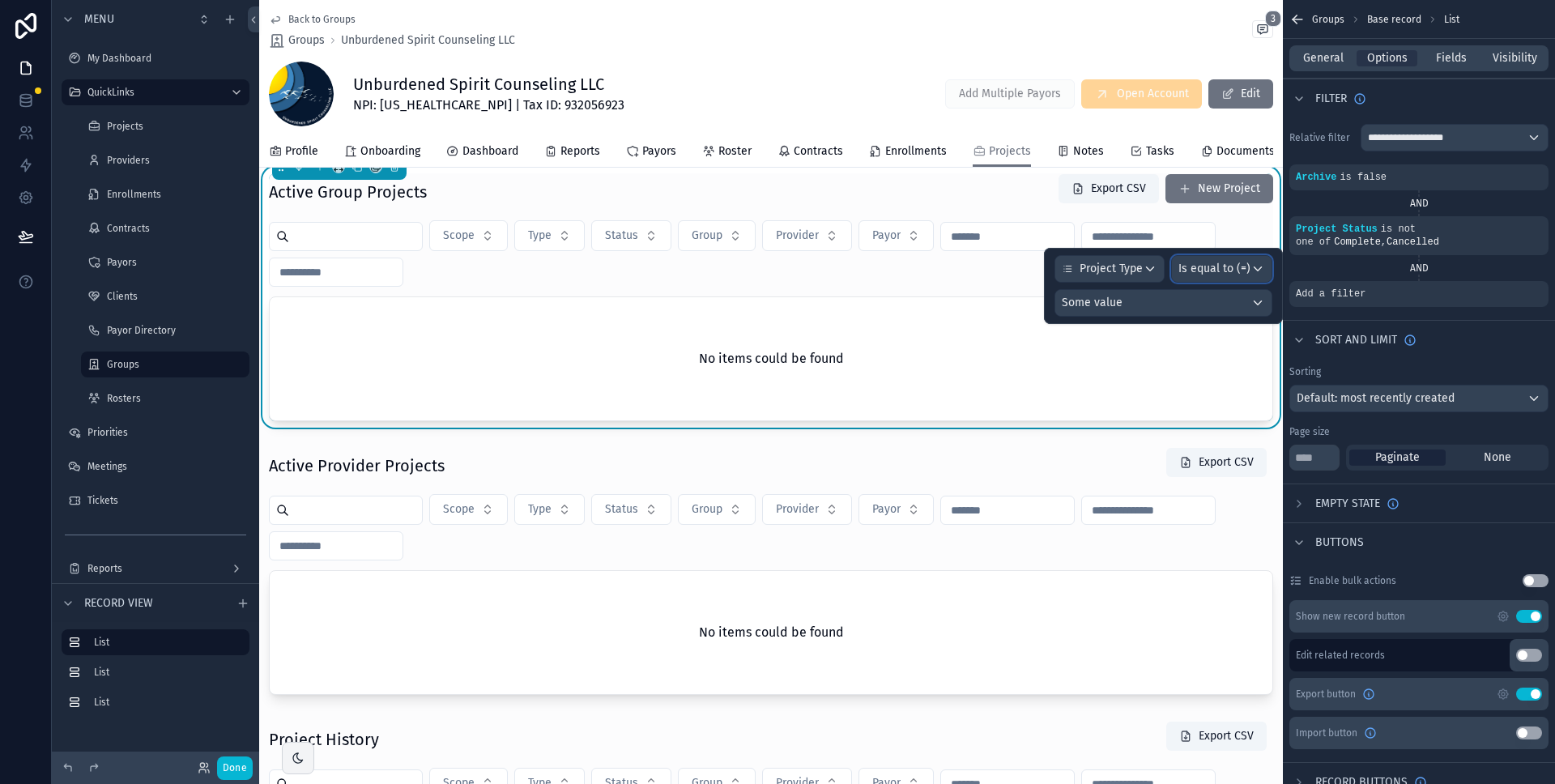
click at [1208, 274] on span "Is equal to (=)" at bounding box center [1215, 269] width 72 height 16
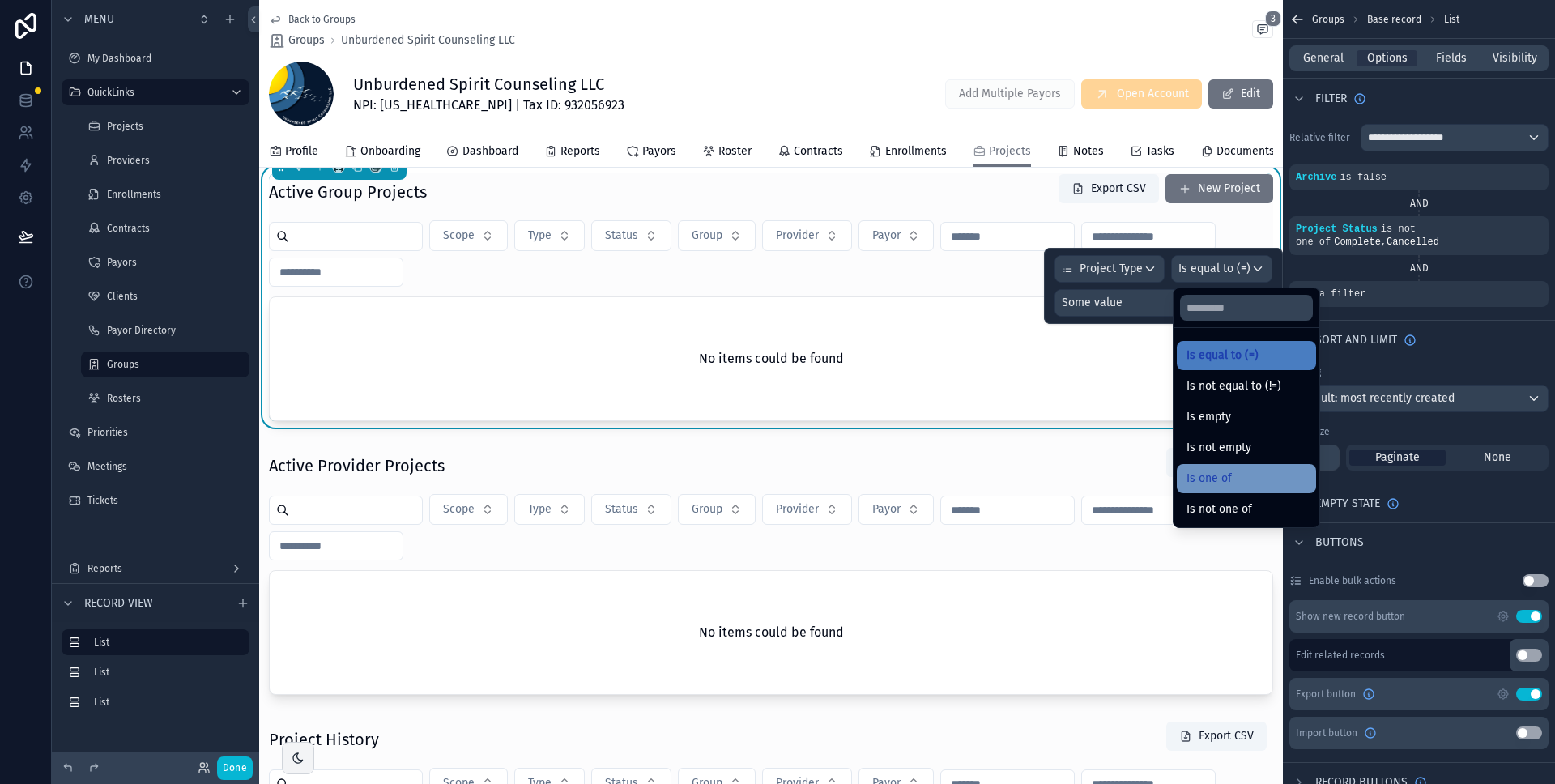
click at [1237, 477] on div "Is one of" at bounding box center [1247, 478] width 120 height 19
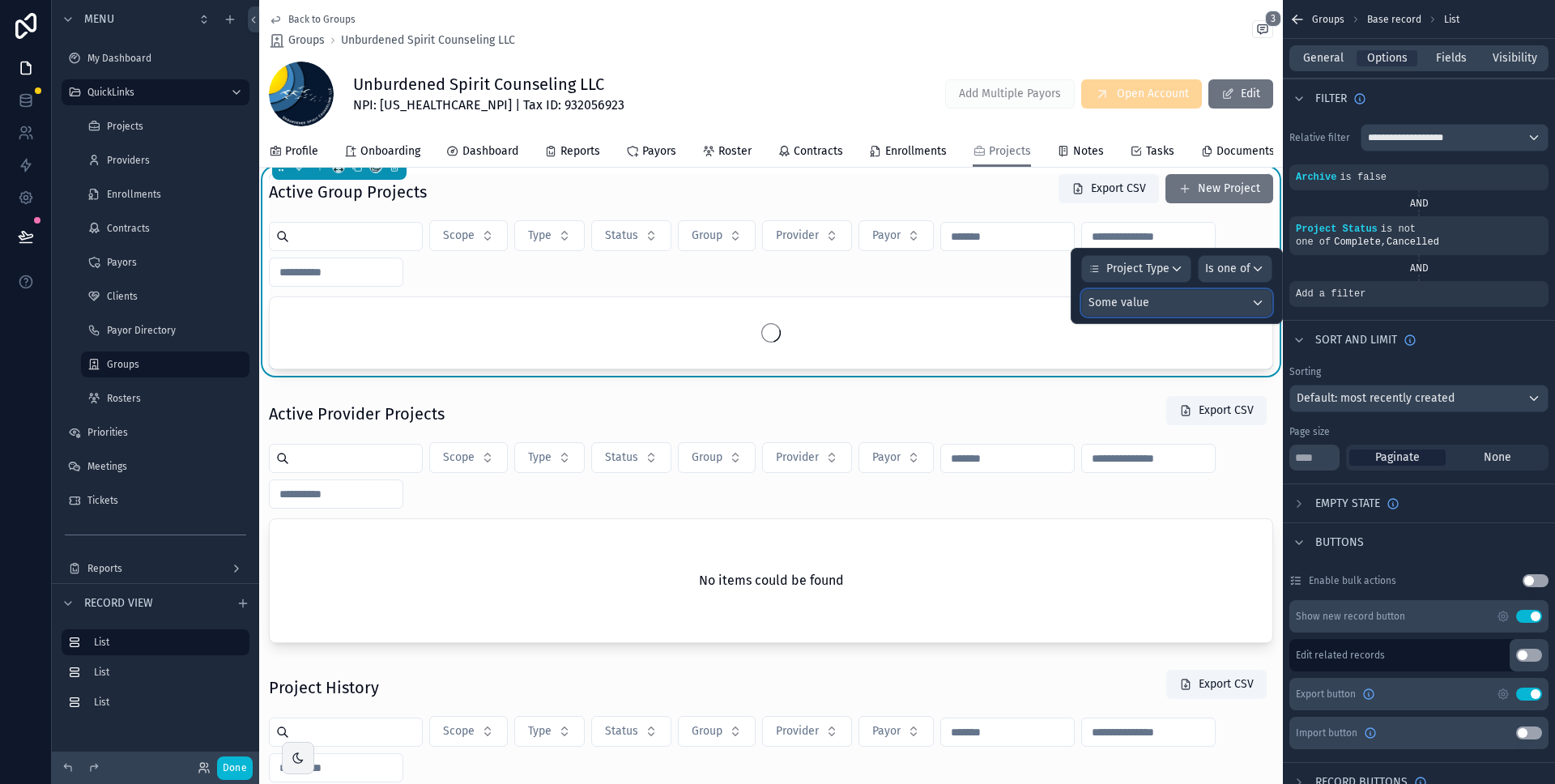
click at [1188, 299] on div "Some value" at bounding box center [1177, 303] width 190 height 26
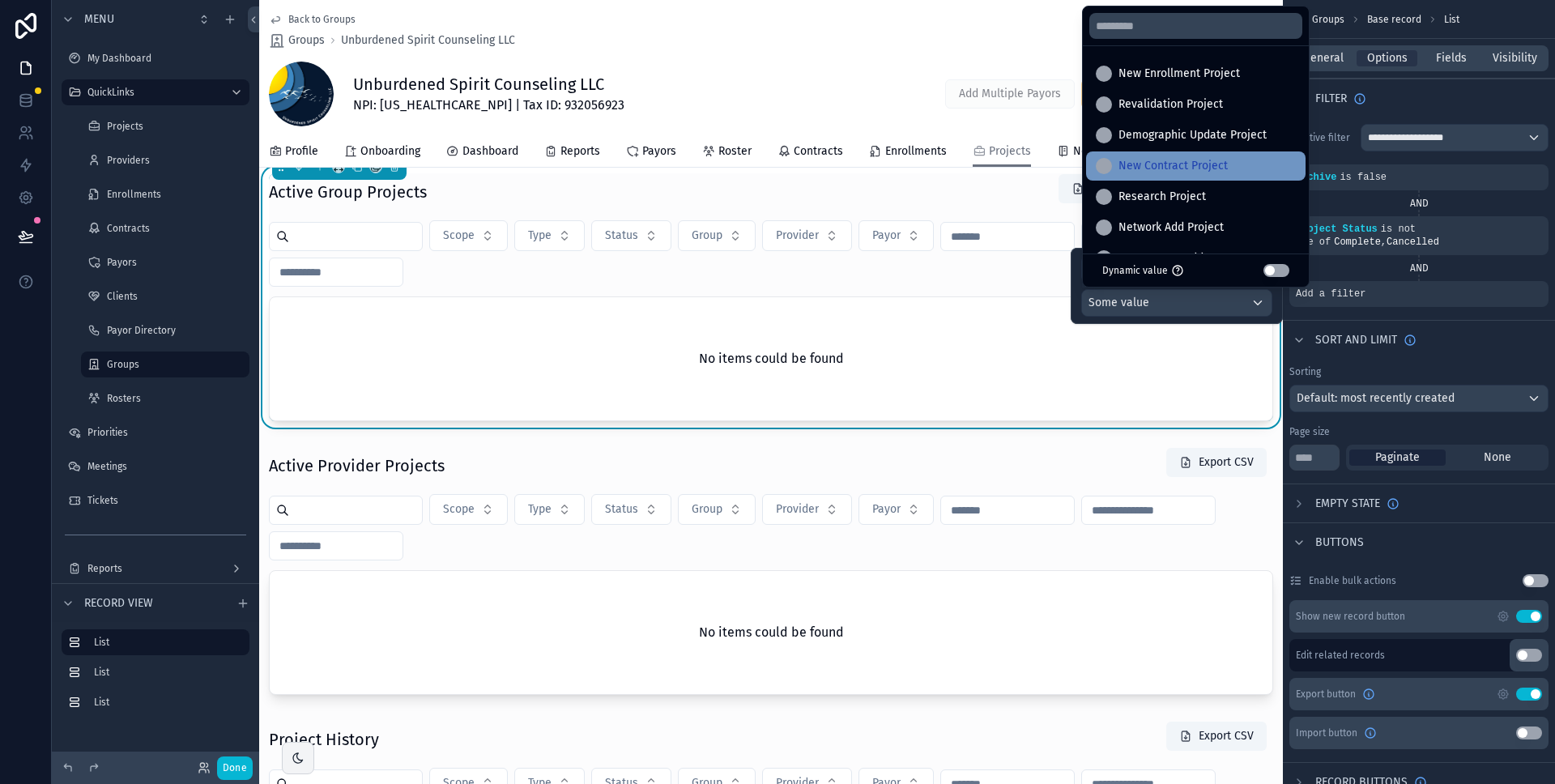
click at [1212, 164] on span "New Contract Project" at bounding box center [1173, 165] width 109 height 19
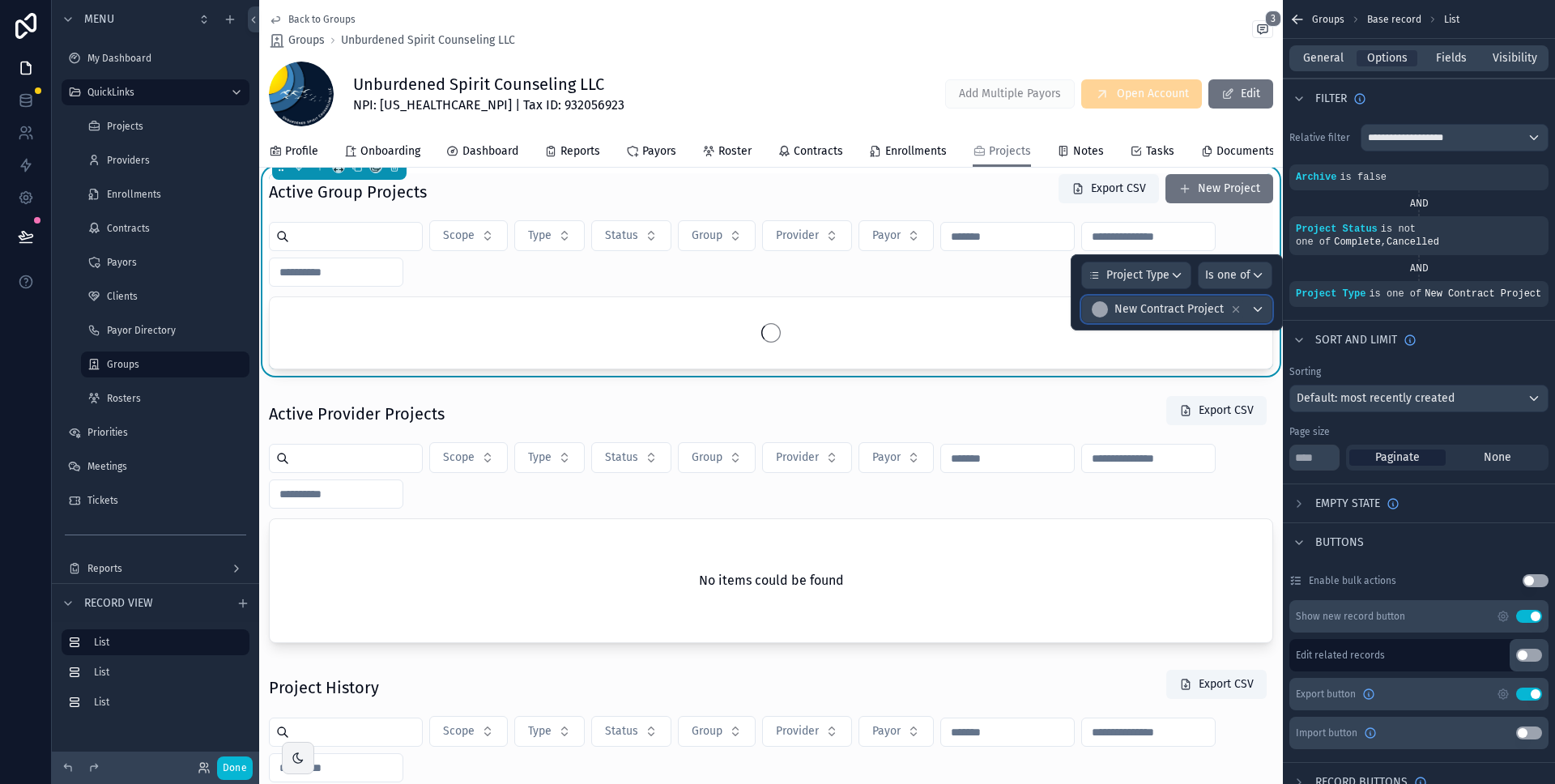
click at [1252, 313] on div "New Contract Project" at bounding box center [1177, 309] width 190 height 26
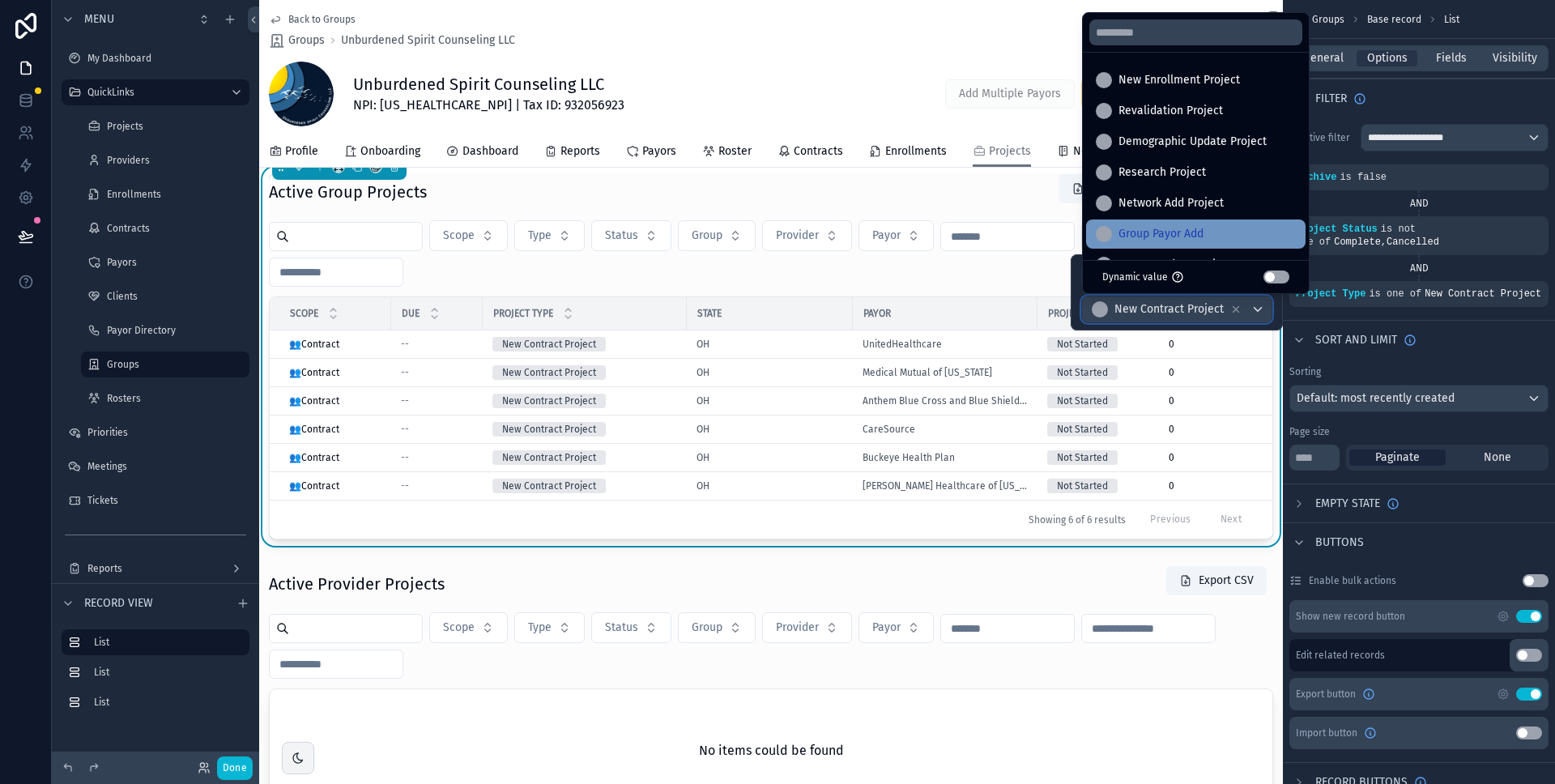
scroll to position [10, 0]
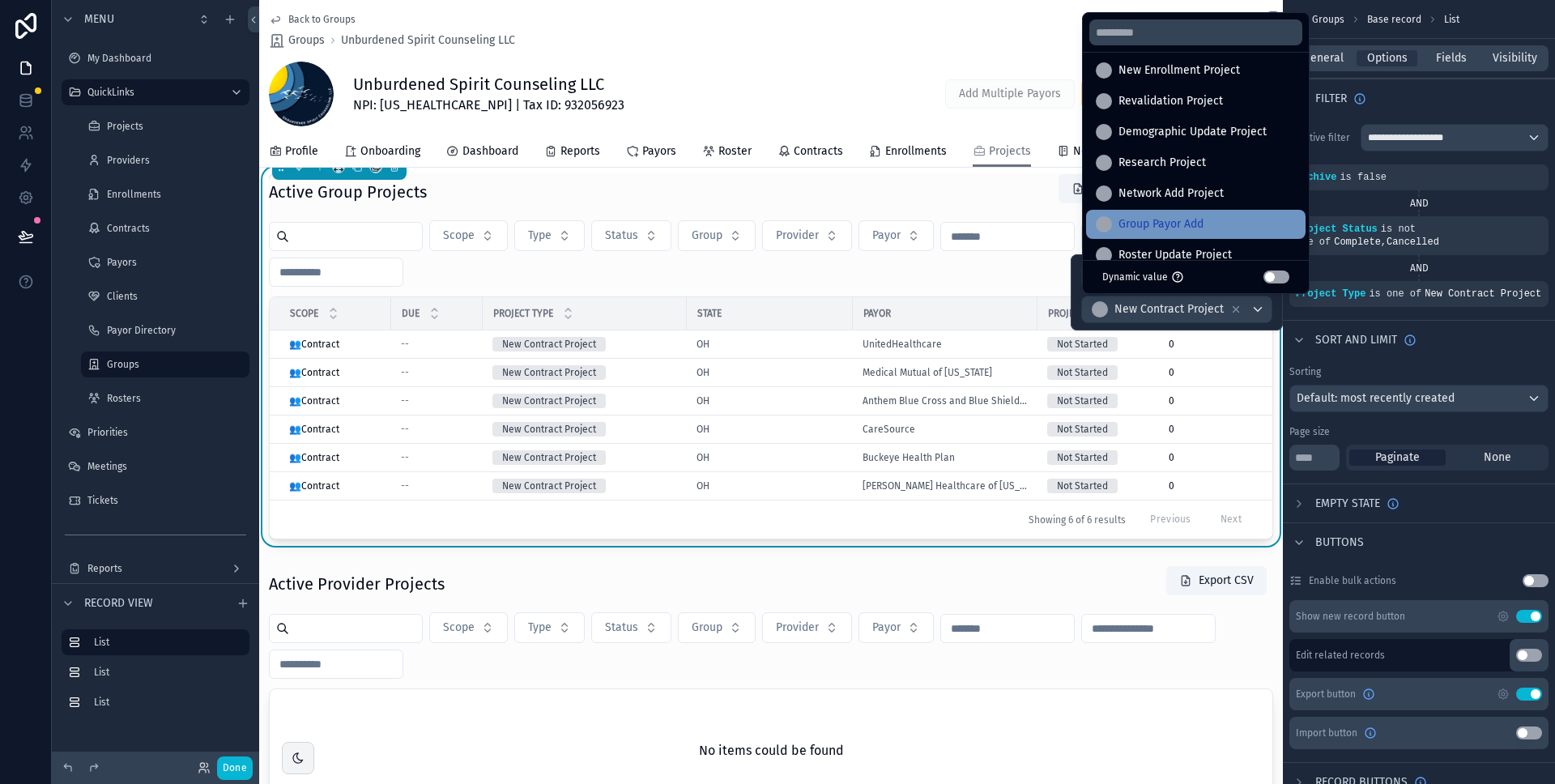
click at [1215, 216] on div "Group Payor Add" at bounding box center [1196, 224] width 200 height 19
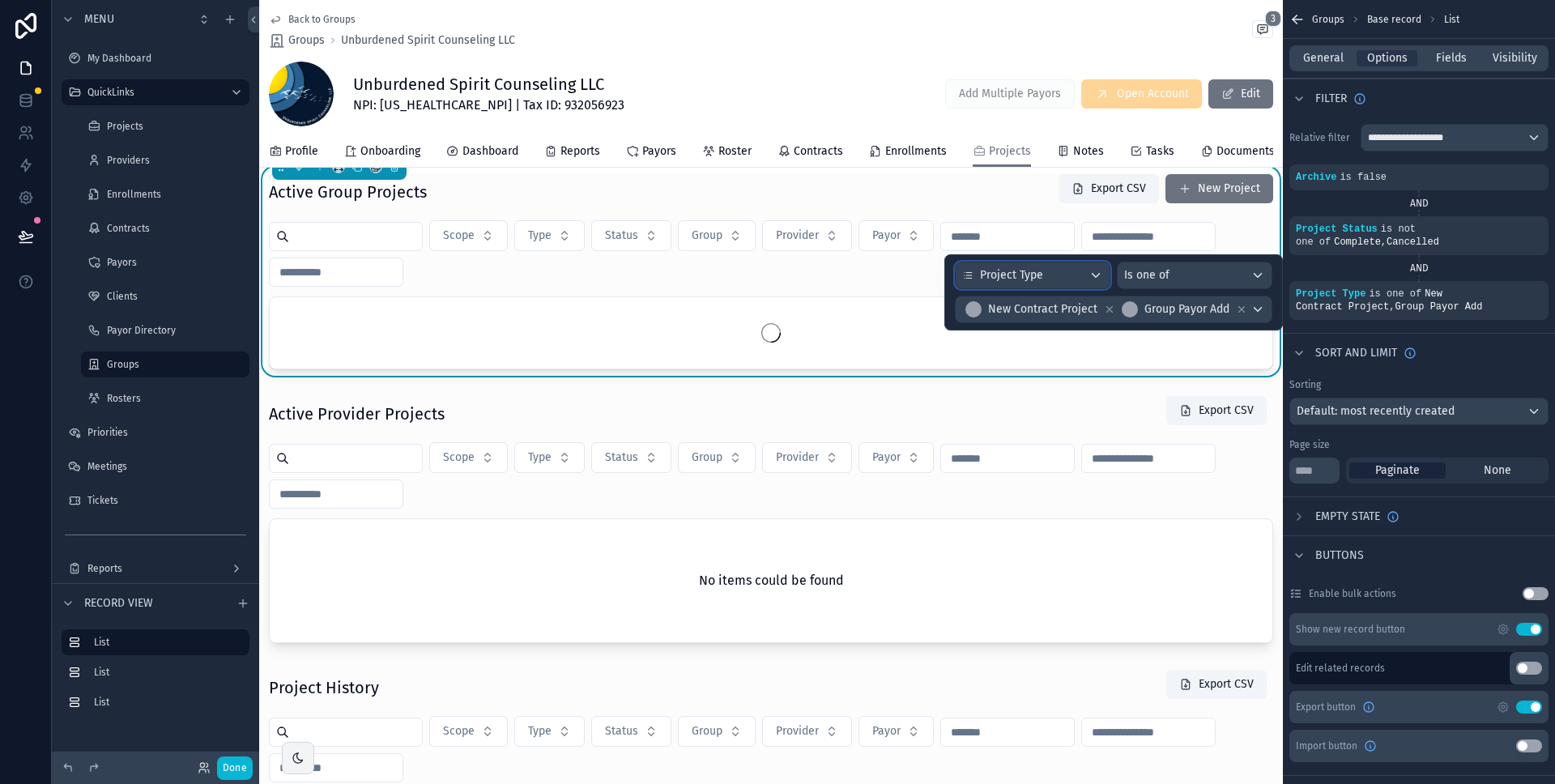
click at [1056, 276] on div "Project Type" at bounding box center [1033, 275] width 154 height 26
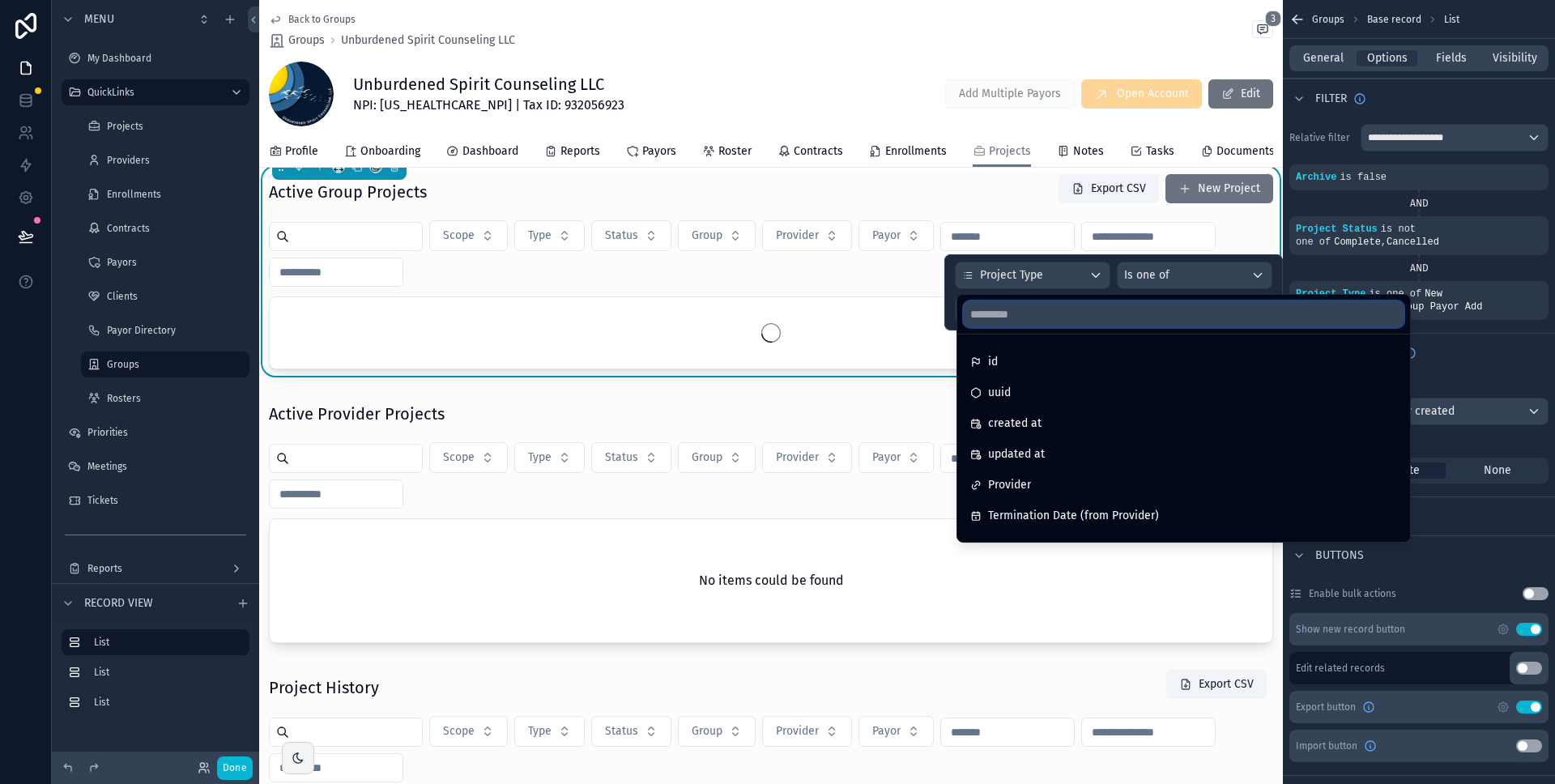
click at [1025, 319] on input "text" at bounding box center [1184, 314] width 440 height 26
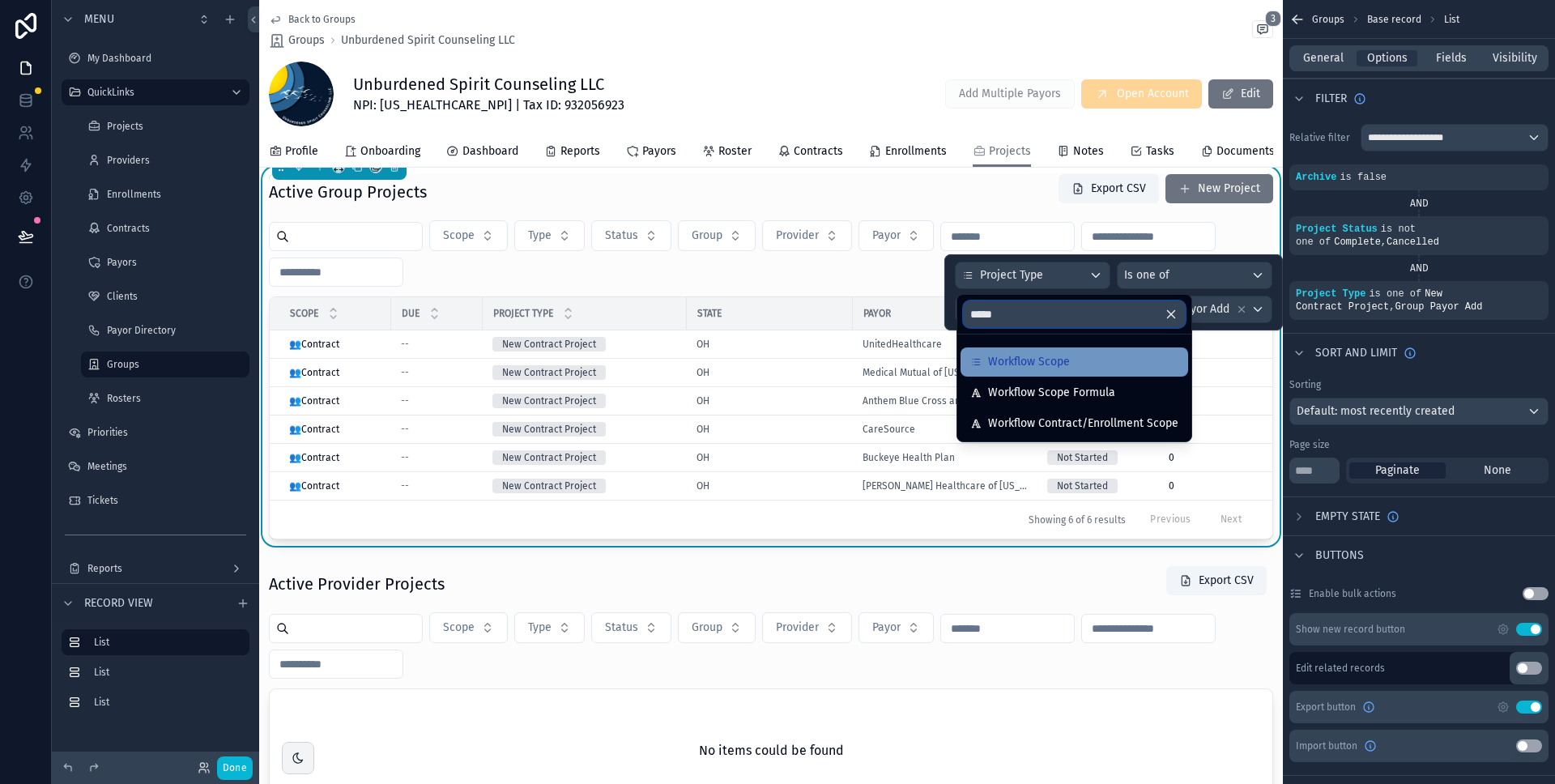
type input "*****"
click at [1054, 362] on span "Workflow Scope" at bounding box center [1029, 361] width 82 height 19
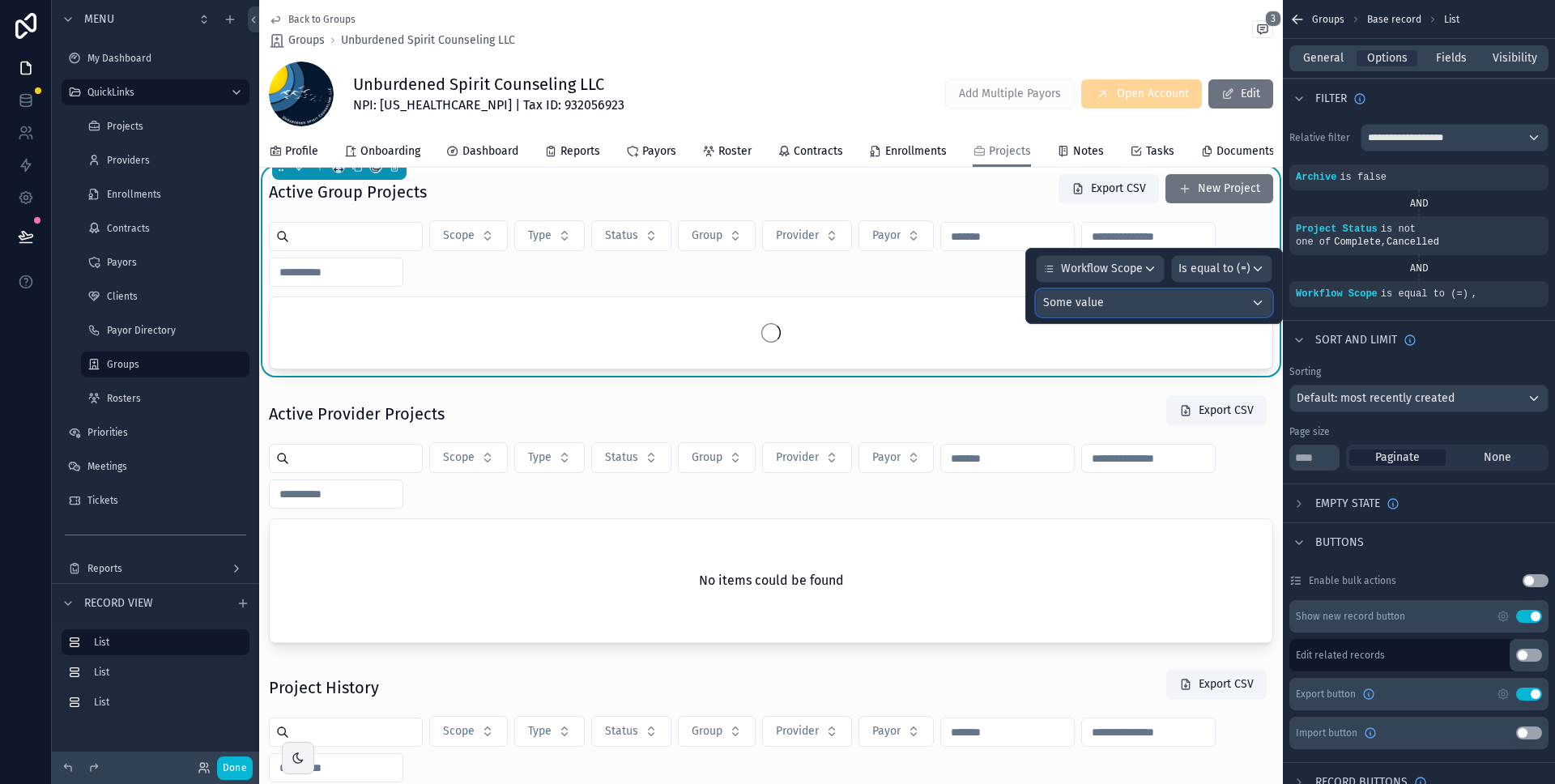
click at [1224, 293] on div "Some value" at bounding box center [1154, 303] width 235 height 26
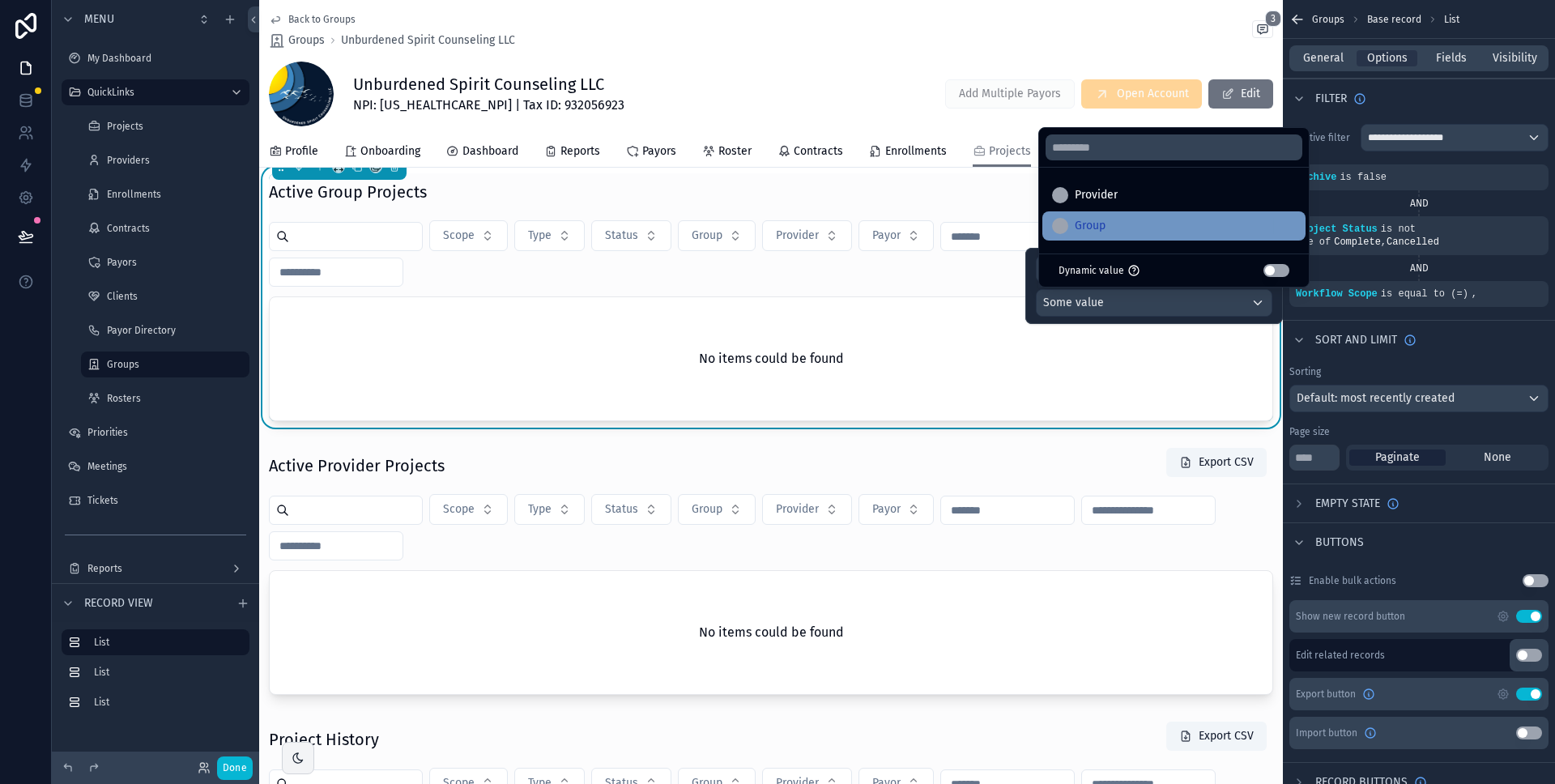
click at [1104, 222] on span "Group" at bounding box center [1090, 225] width 31 height 19
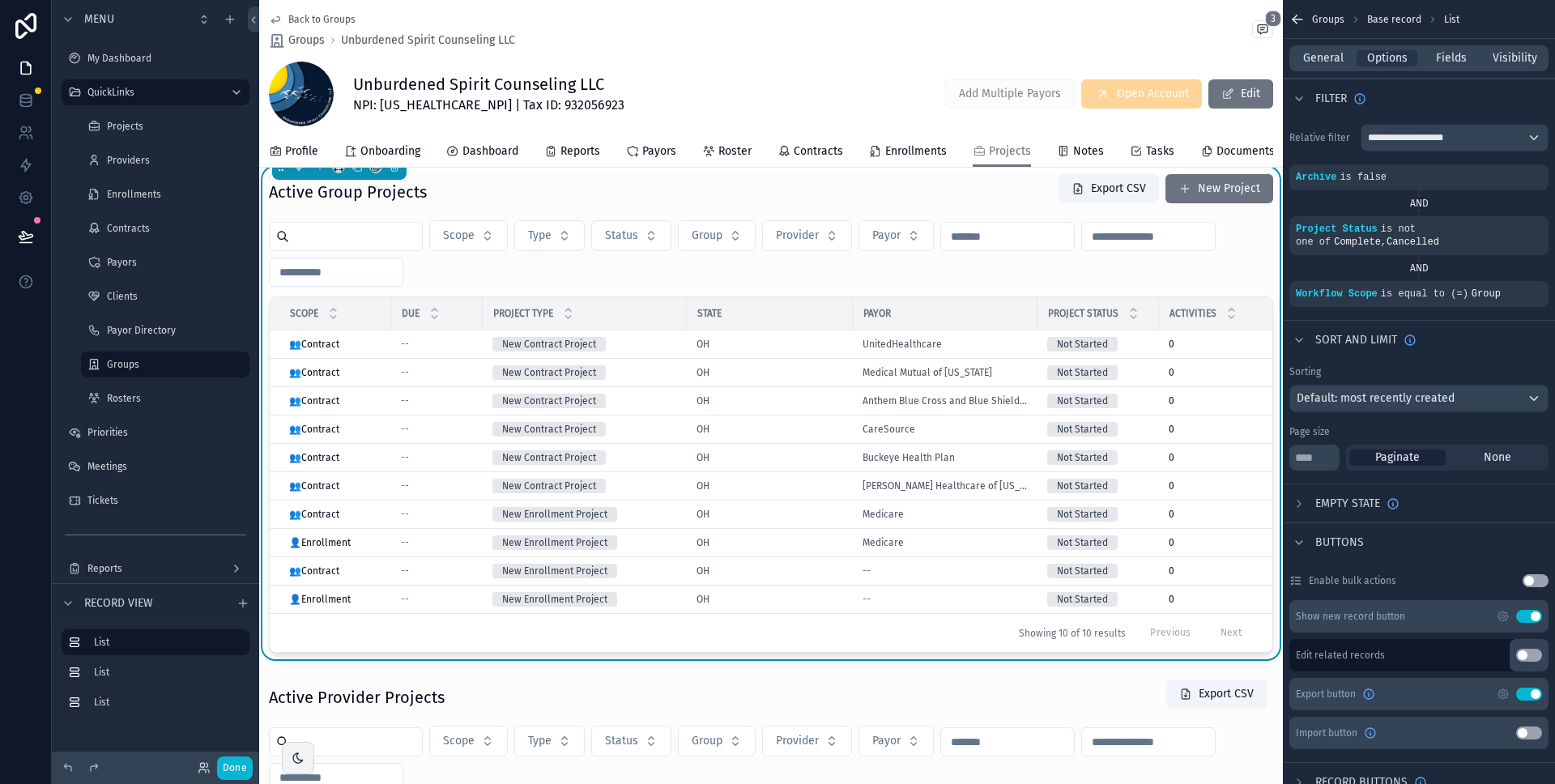
click at [985, 211] on div "Active Group Projects Export CSV New Project" at bounding box center [771, 191] width 1004 height 37
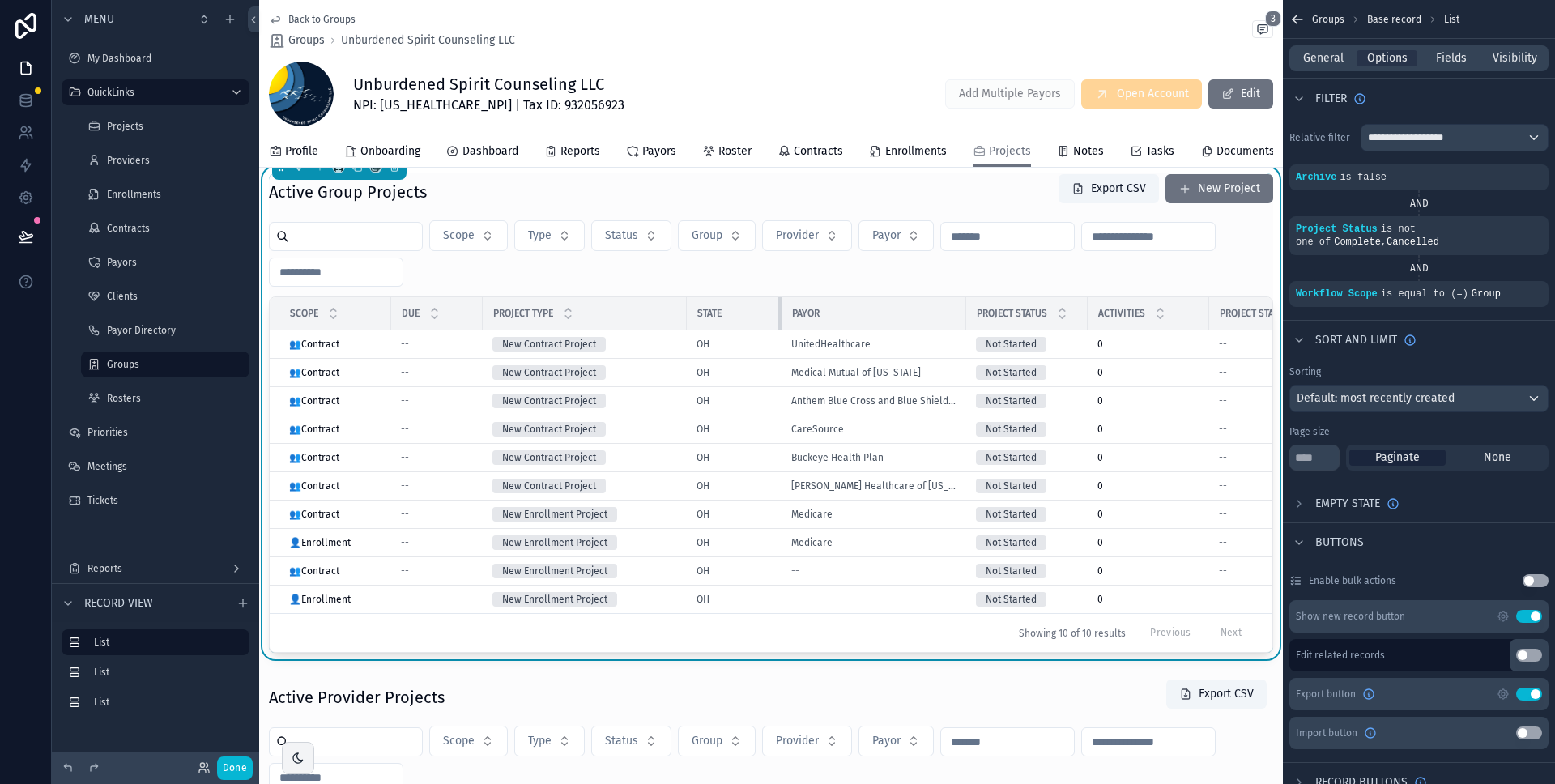
drag, startPoint x: 851, startPoint y: 326, endPoint x: 755, endPoint y: 329, distance: 95.6
click at [778, 329] on div "scrollable content" at bounding box center [781, 313] width 6 height 32
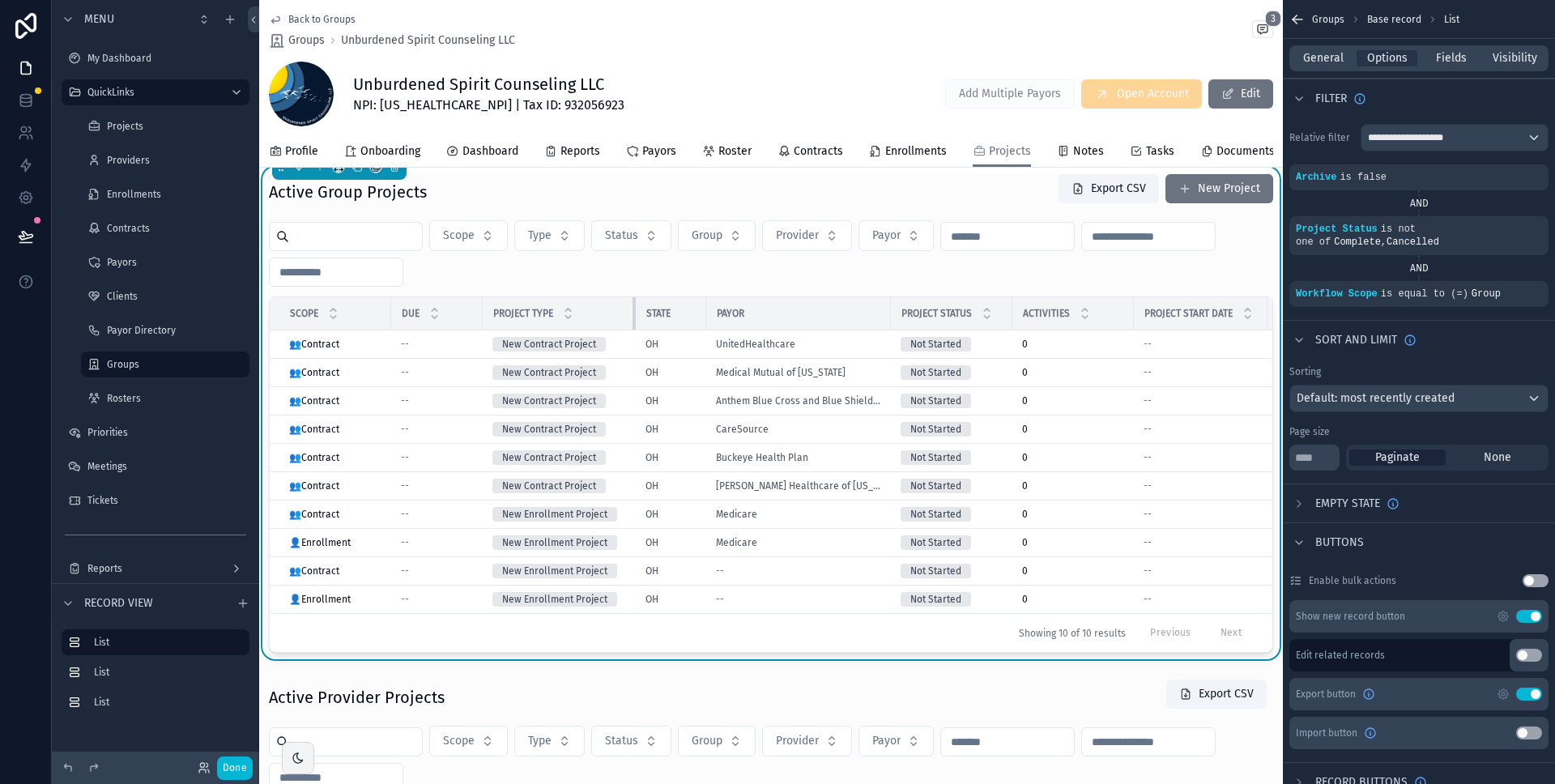
drag, startPoint x: 683, startPoint y: 326, endPoint x: 632, endPoint y: 323, distance: 51.1
click at [633, 323] on div "scrollable content" at bounding box center [636, 313] width 6 height 32
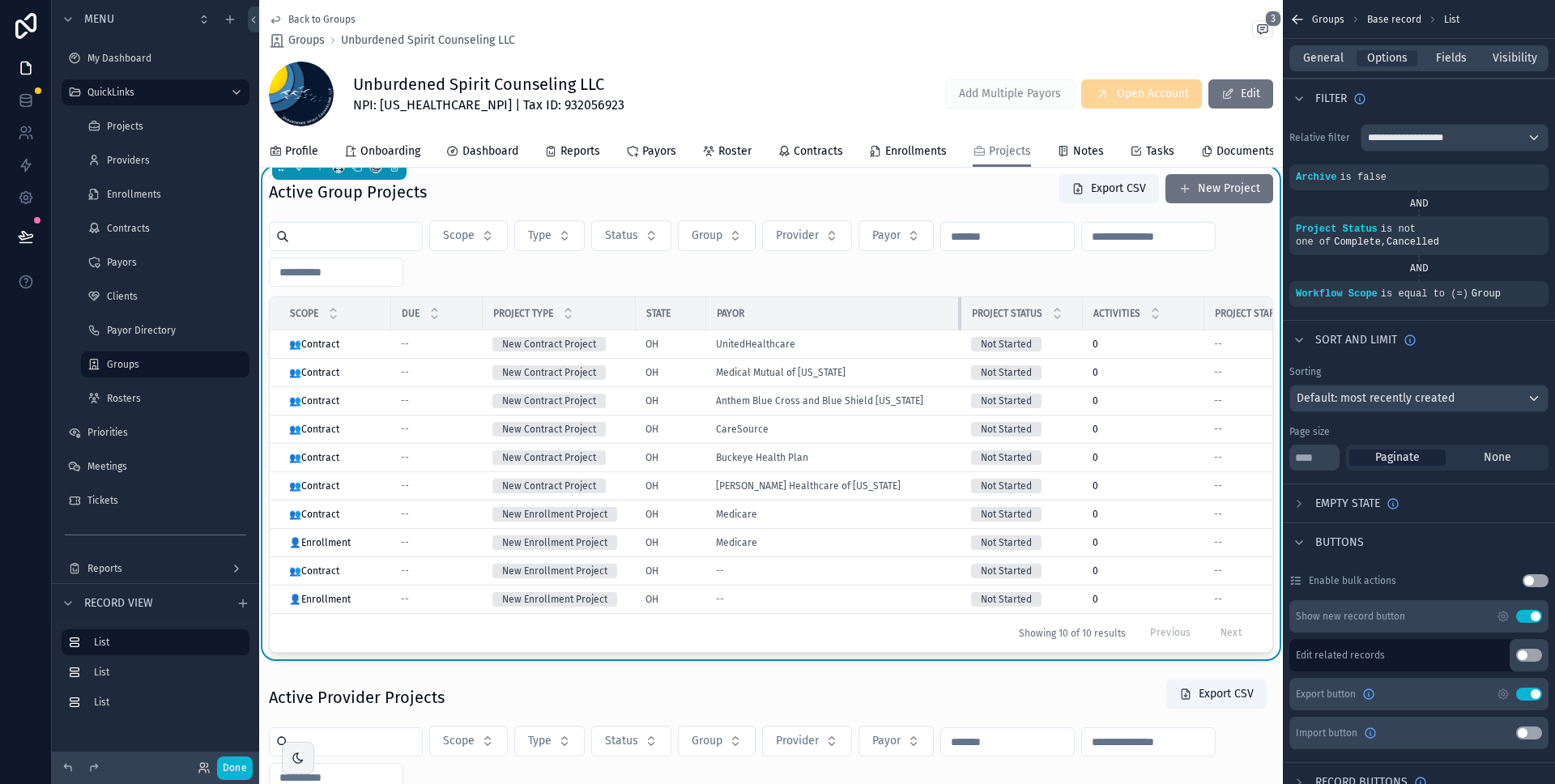
drag, startPoint x: 890, startPoint y: 326, endPoint x: 973, endPoint y: 324, distance: 82.6
click at [973, 324] on tr "Scope Due Project Type State Payor Project Status Activities Project Start Date…" at bounding box center [936, 313] width 1333 height 33
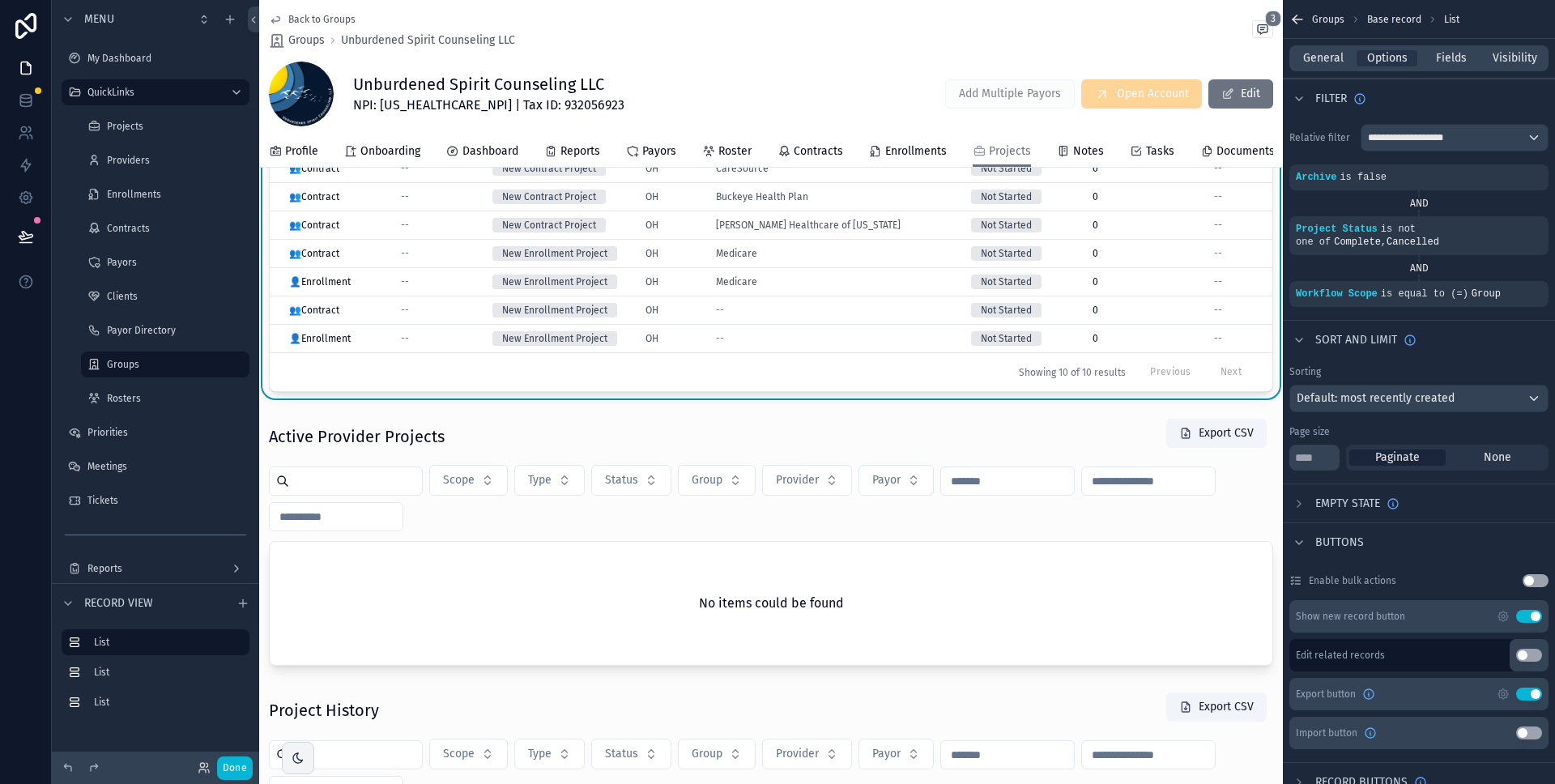
scroll to position [0, 0]
